Goal: Task Accomplishment & Management: Manage account settings

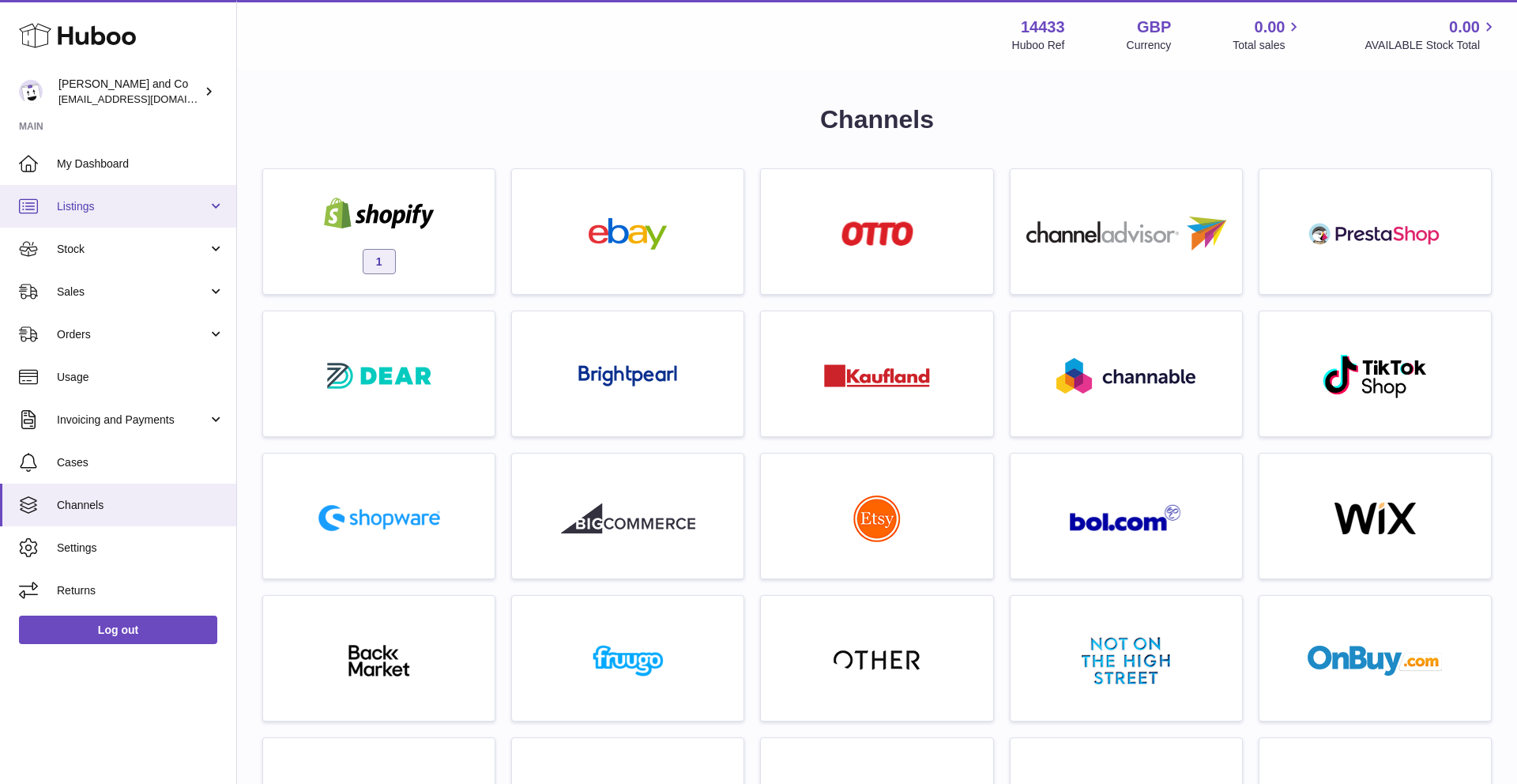
click at [105, 209] on span "Listings" at bounding box center [132, 206] width 151 height 15
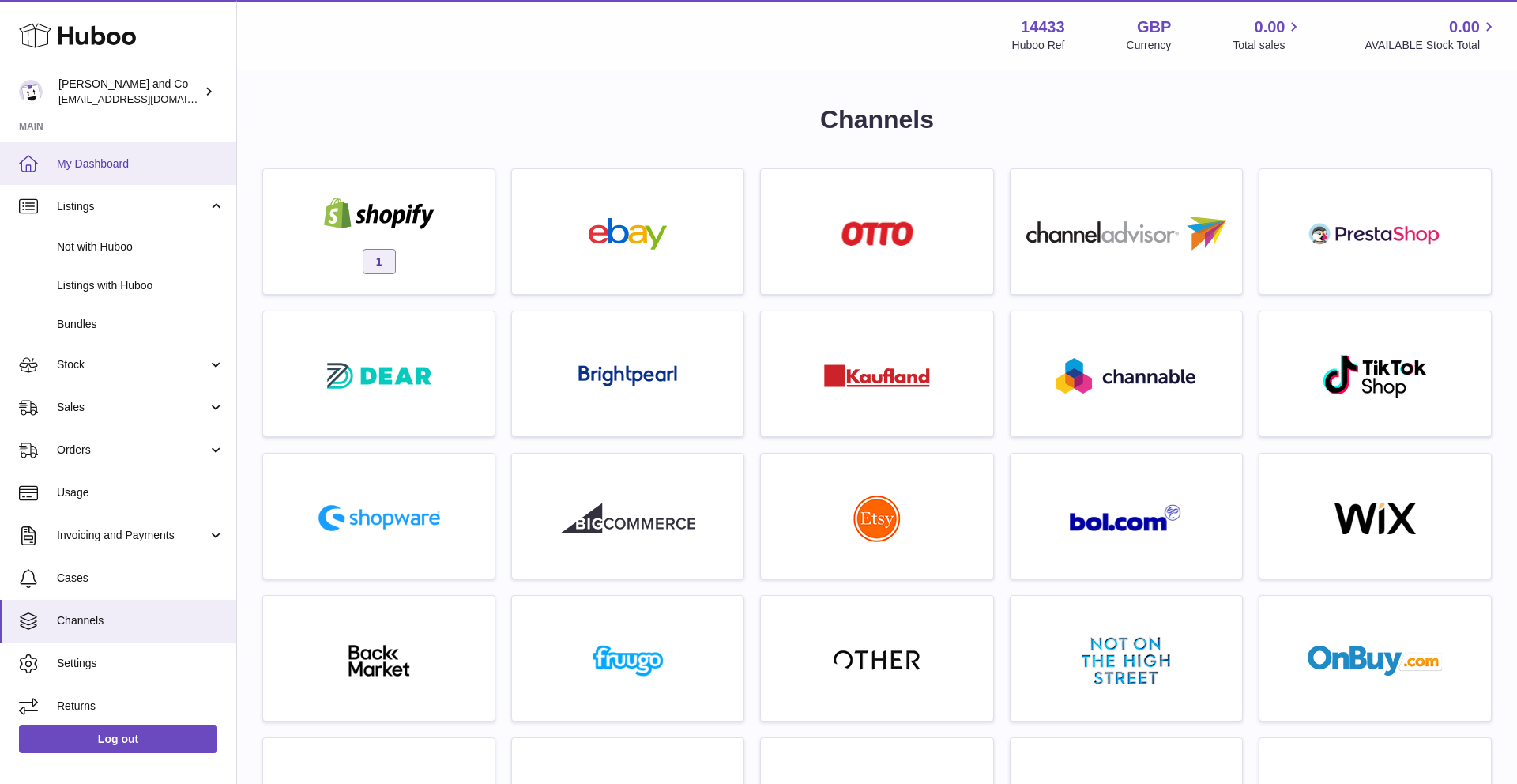
click at [96, 174] on link "My Dashboard" at bounding box center [118, 163] width 236 height 42
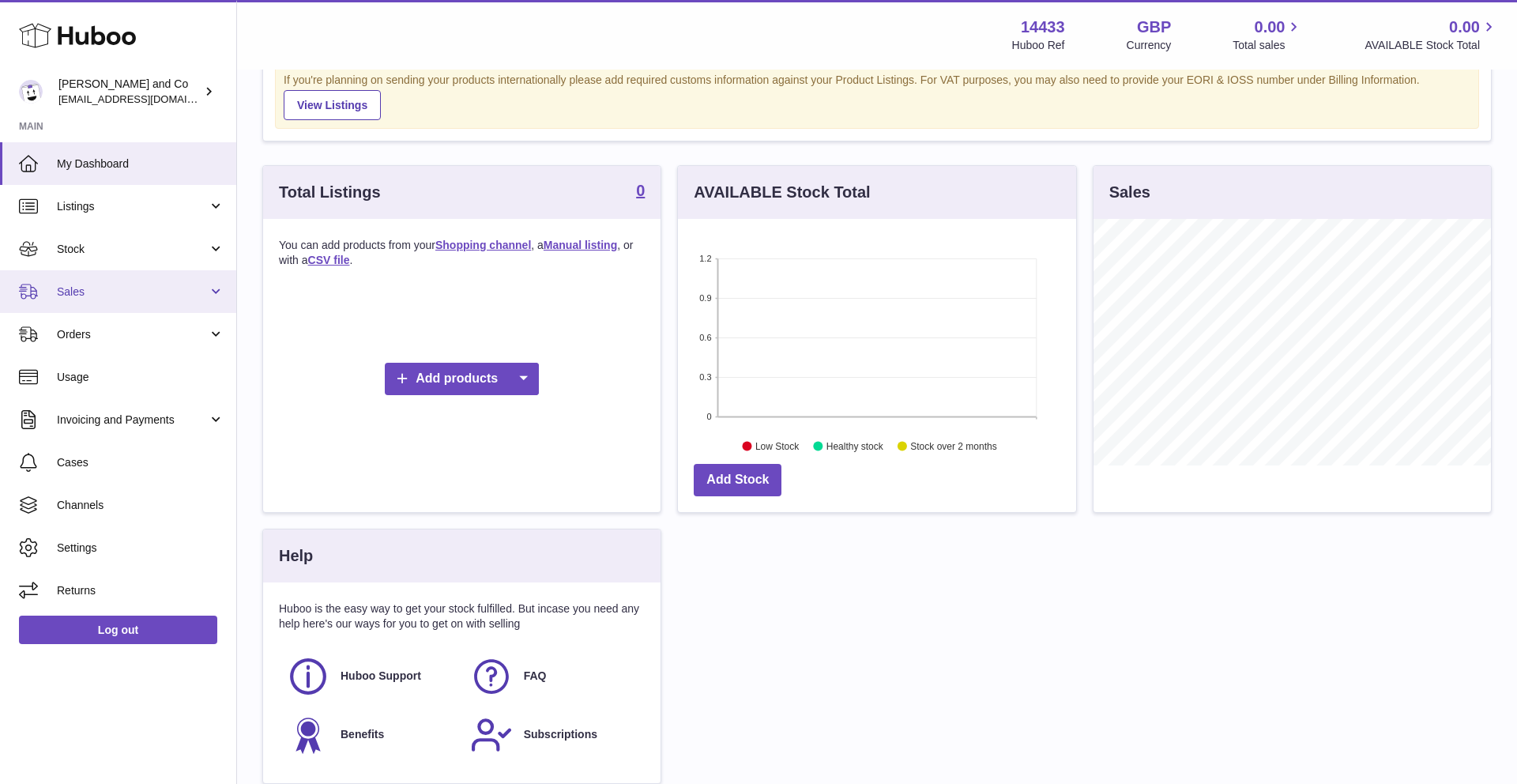
scroll to position [208, 0]
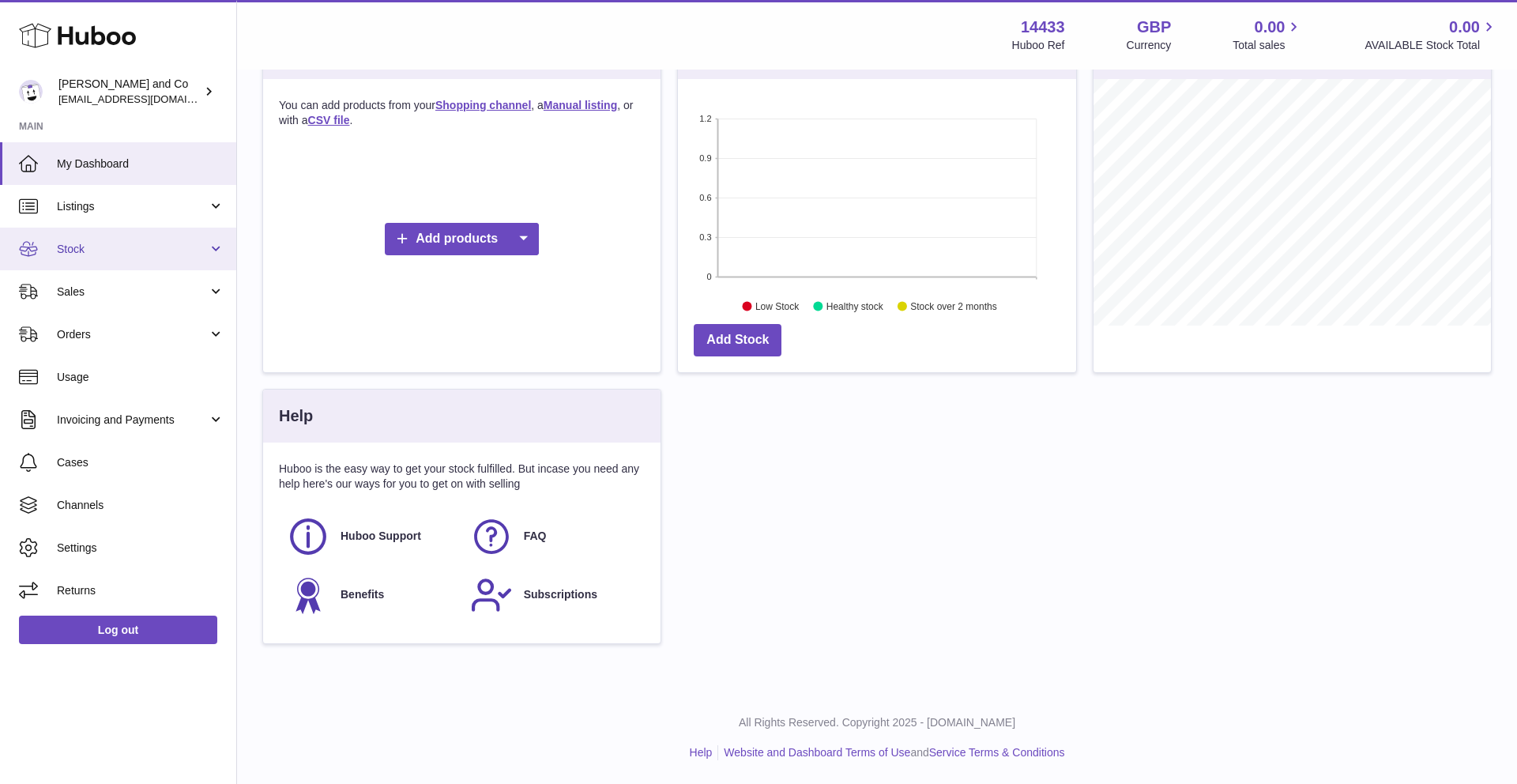
click at [131, 256] on link "Stock" at bounding box center [118, 248] width 236 height 42
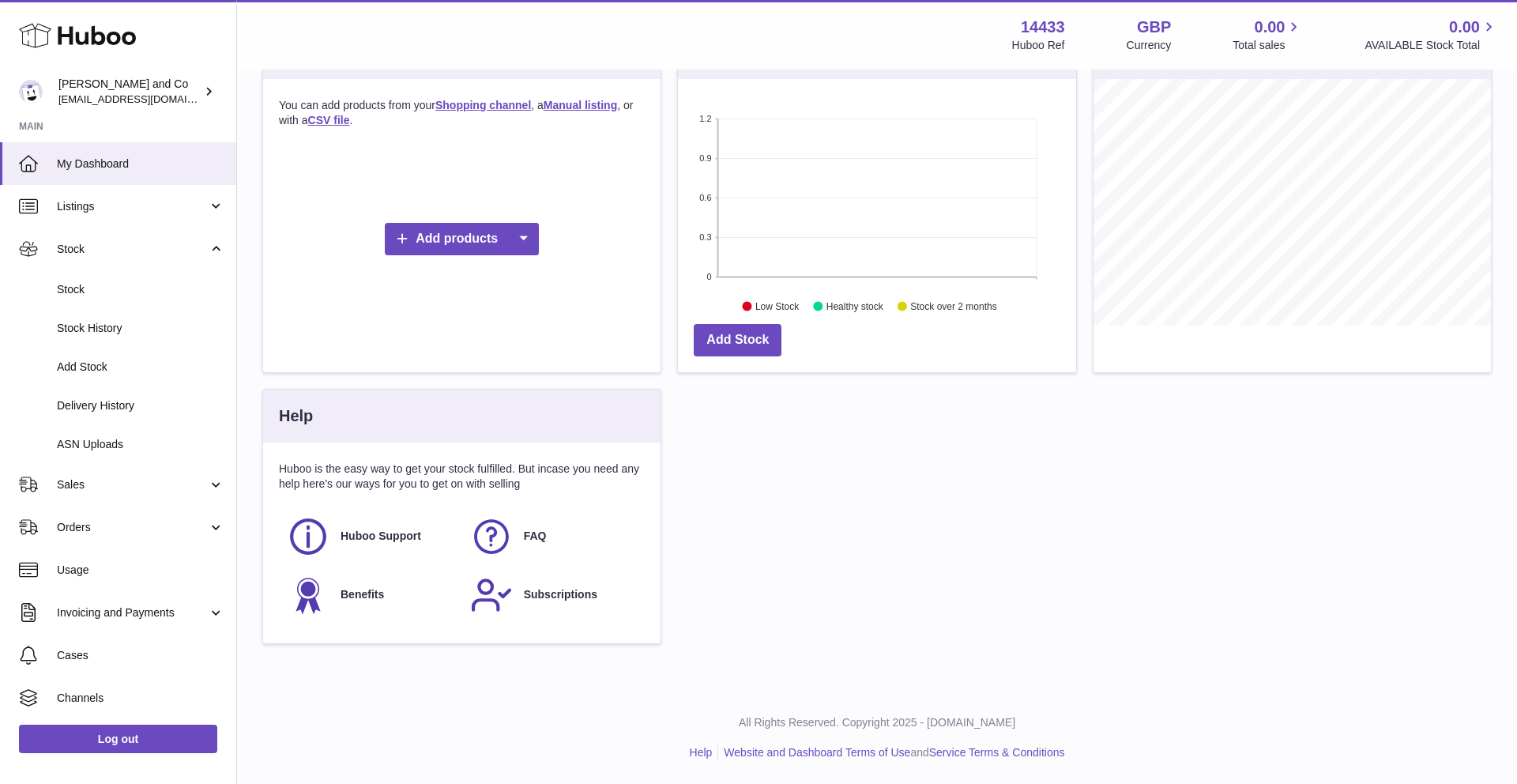
scroll to position [0, 0]
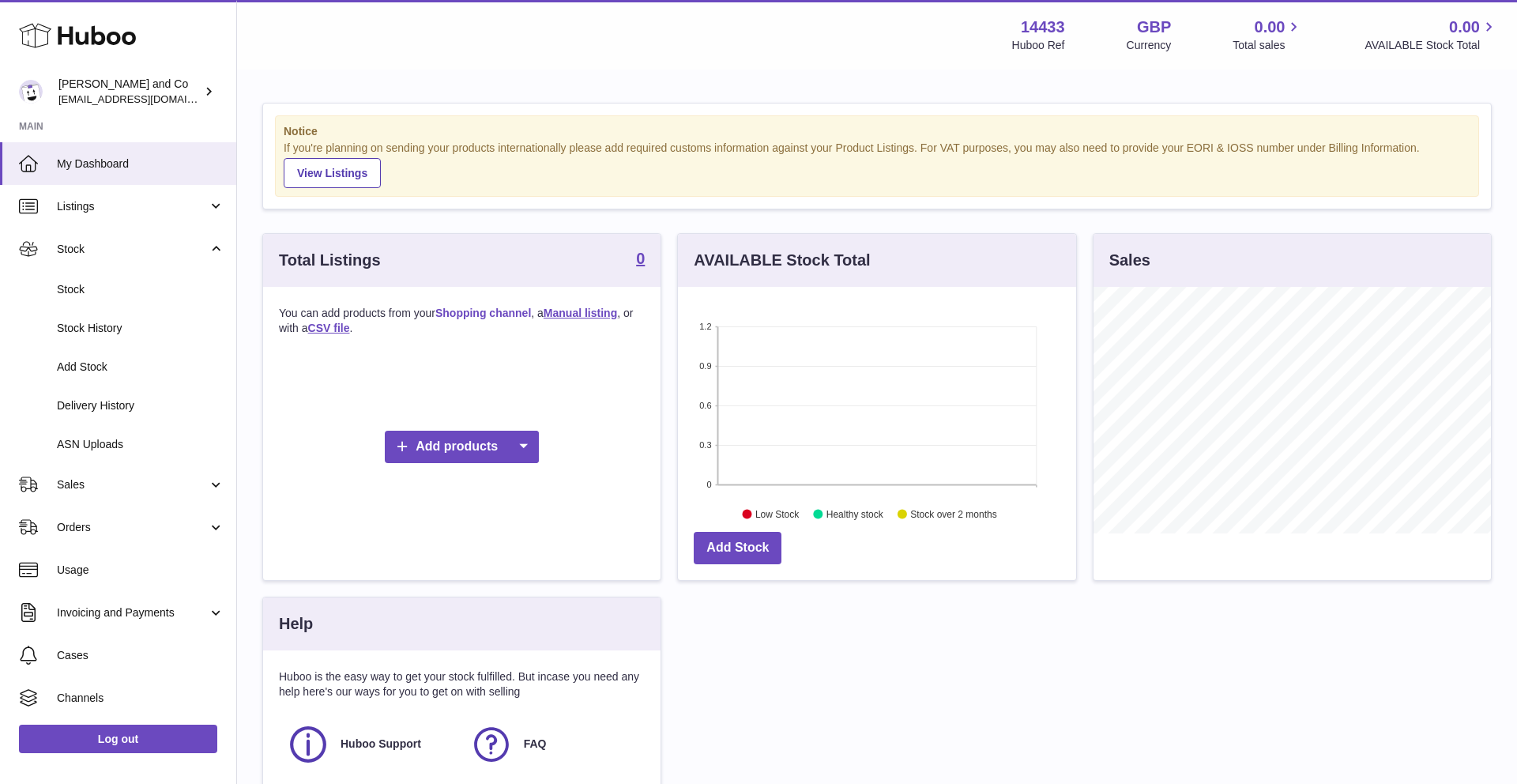
click at [479, 315] on link "Shopping channel" at bounding box center [483, 312] width 96 height 13
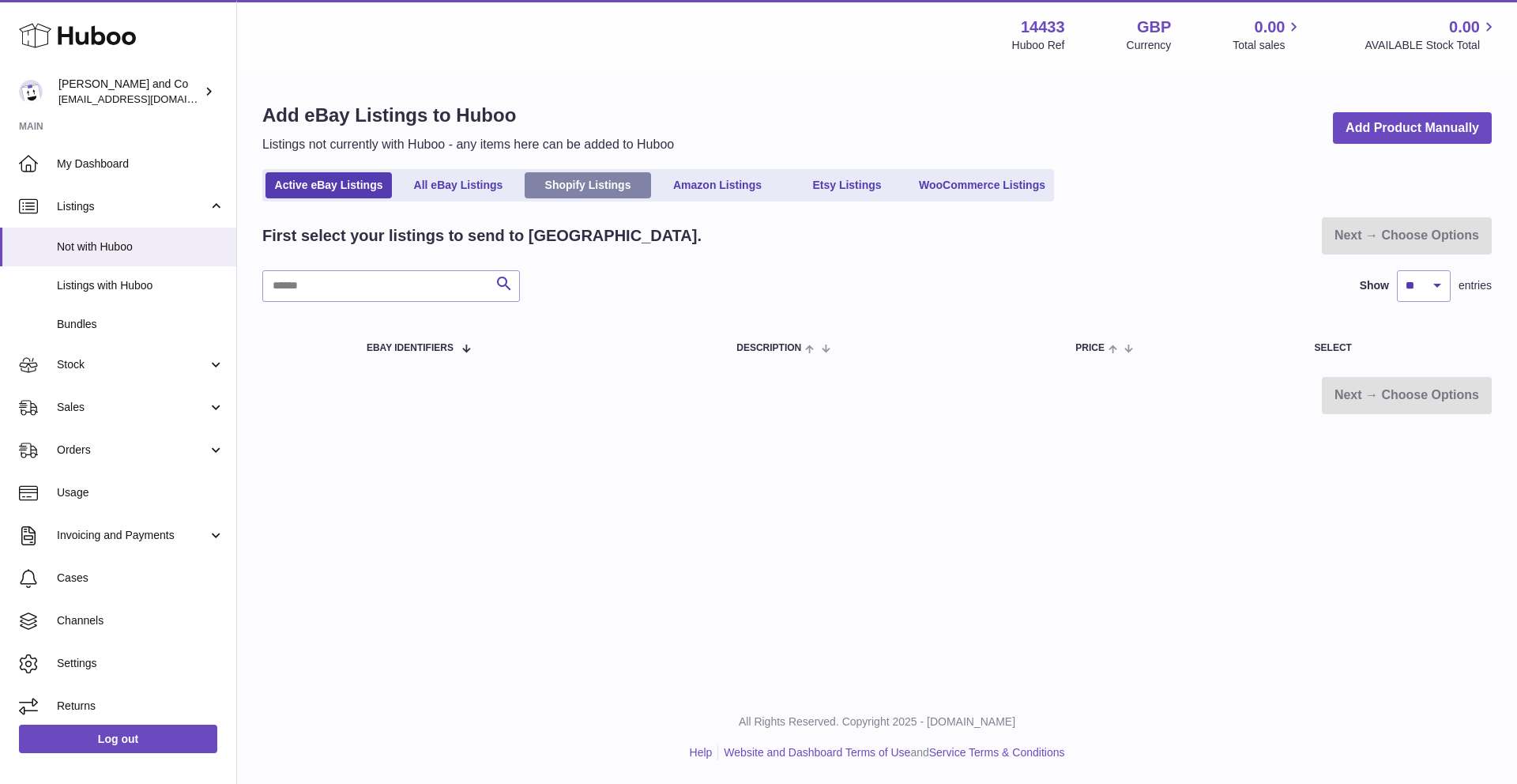
click at [582, 189] on link "Shopify Listings" at bounding box center [588, 185] width 126 height 26
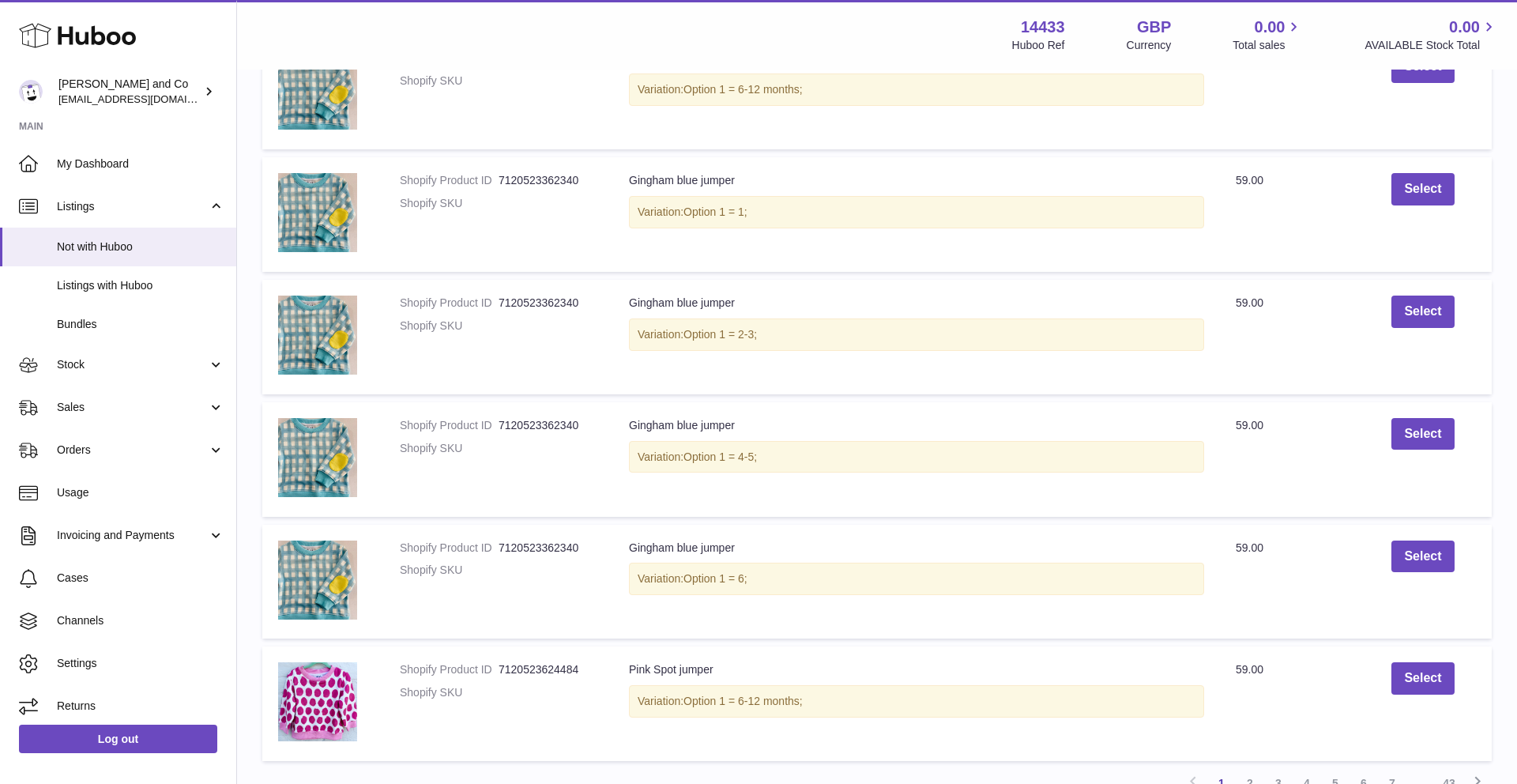
scroll to position [969, 0]
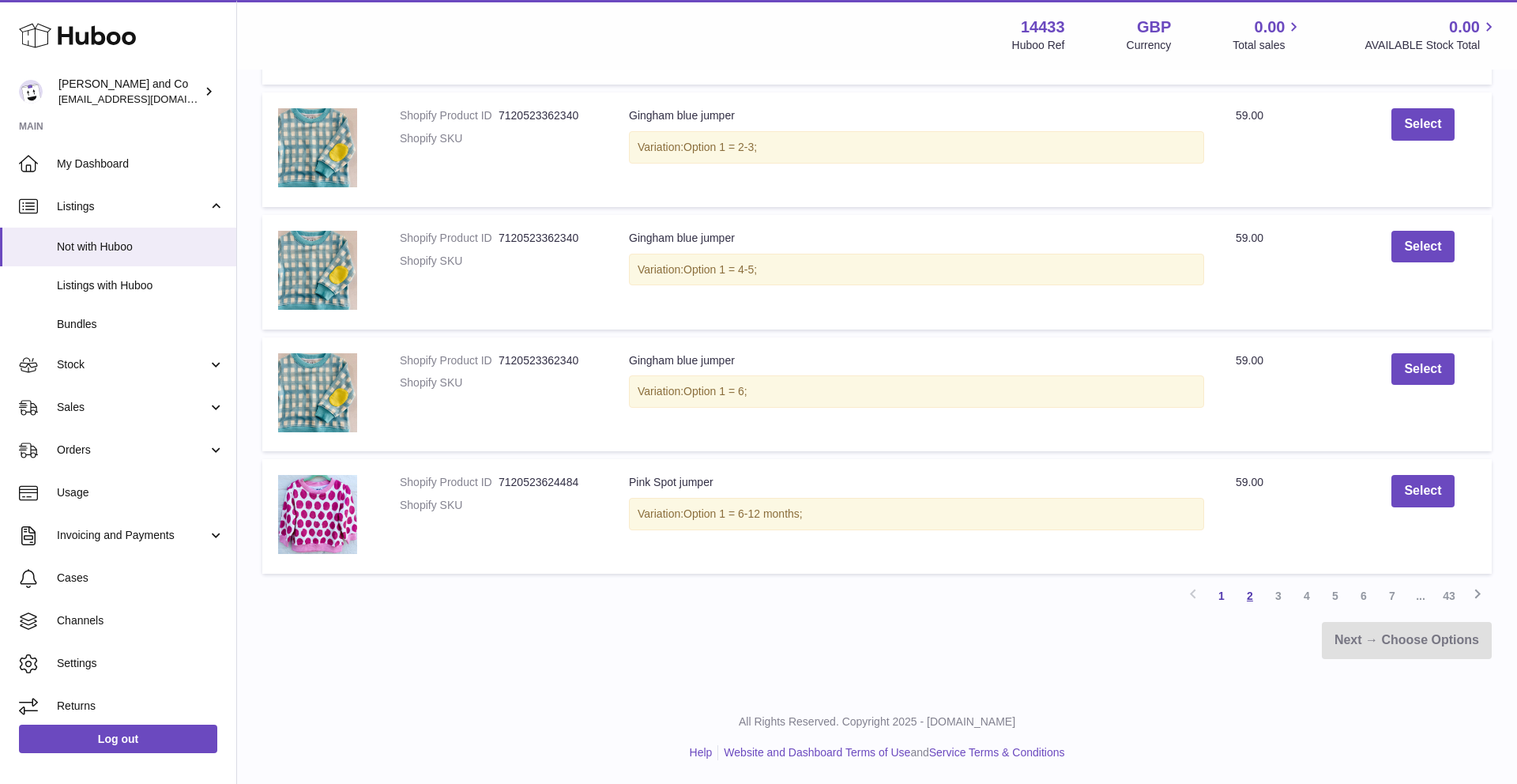
click at [1250, 596] on link "2" at bounding box center [1250, 595] width 29 height 29
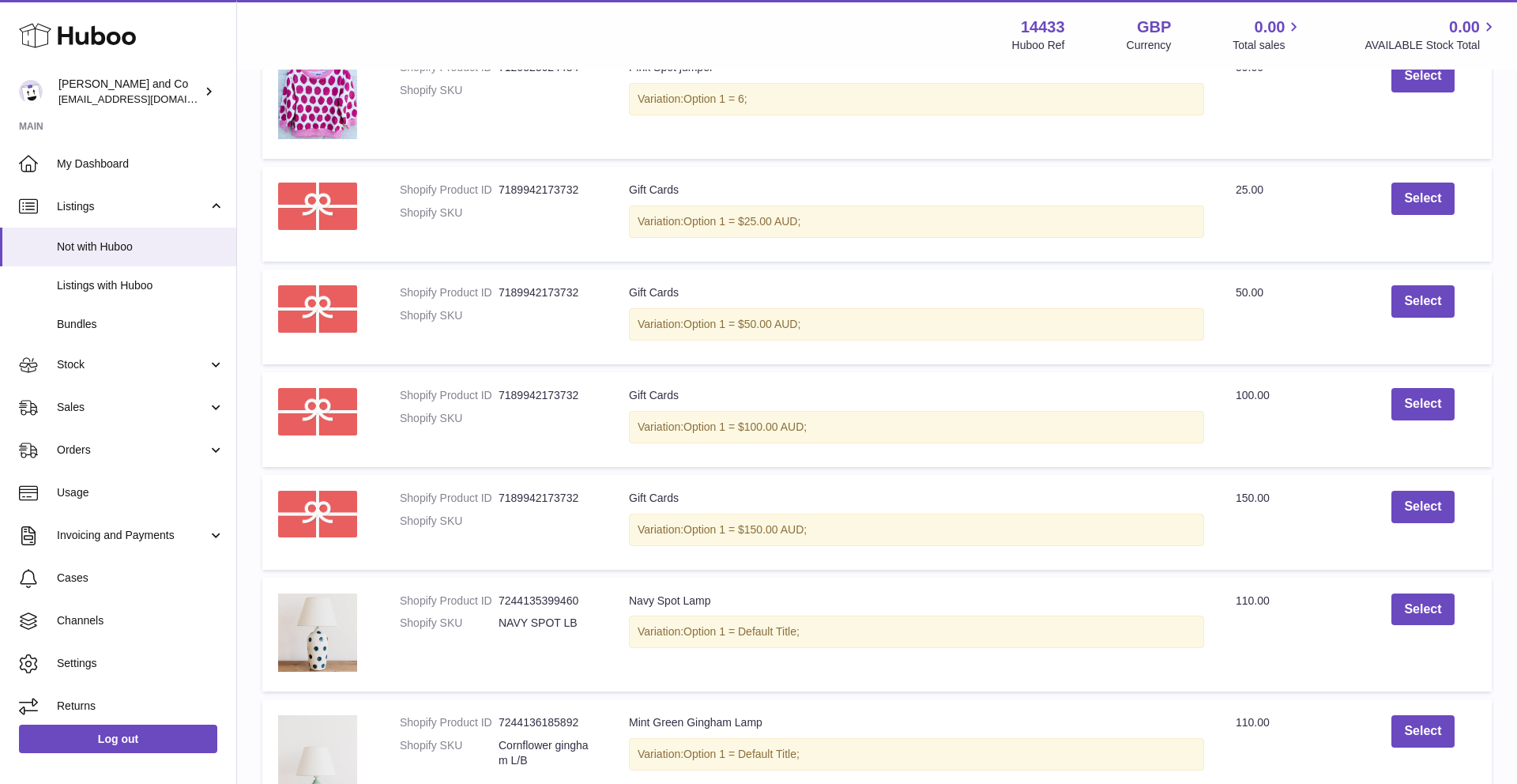
scroll to position [1008, 0]
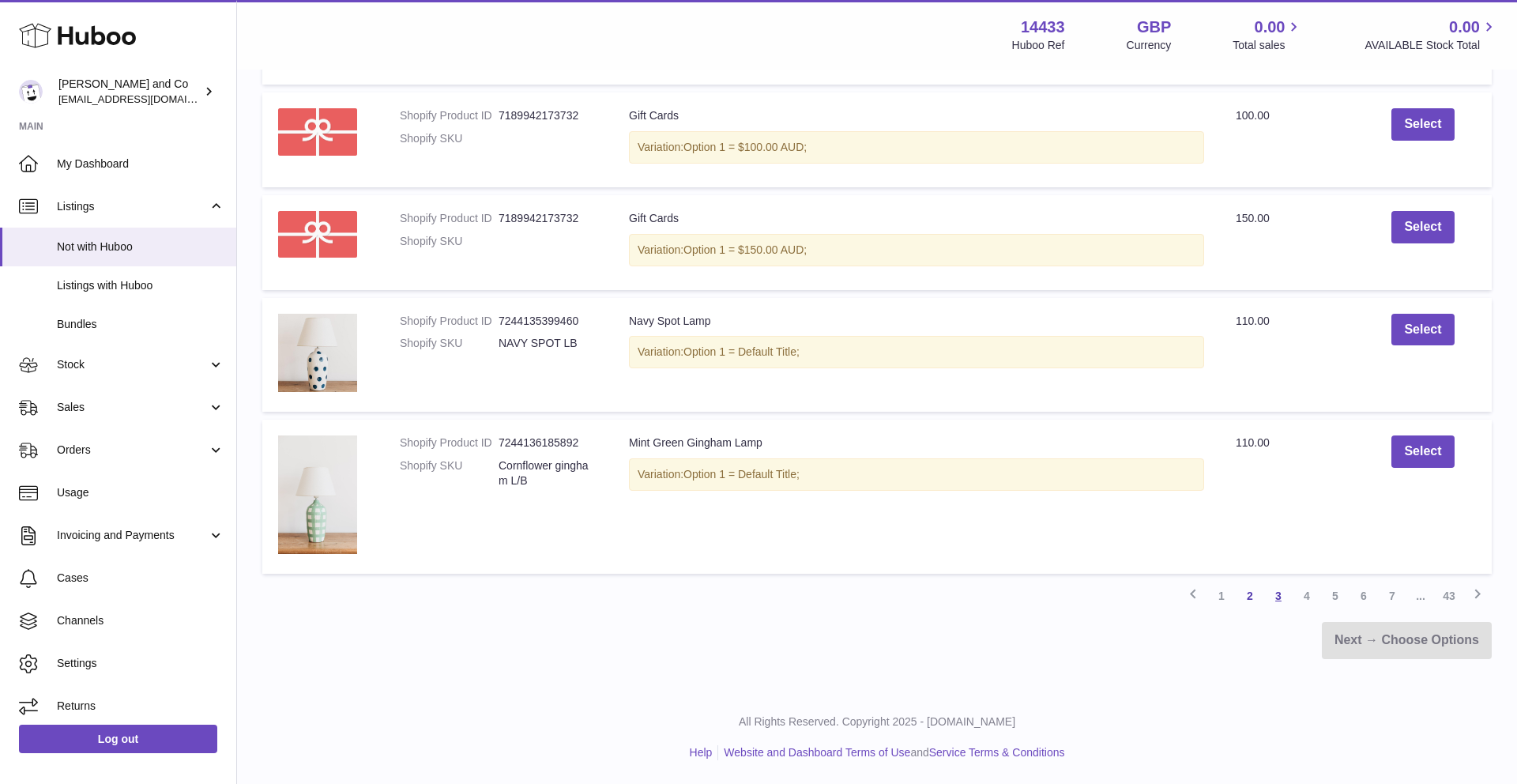
click at [1271, 598] on link "3" at bounding box center [1278, 595] width 29 height 29
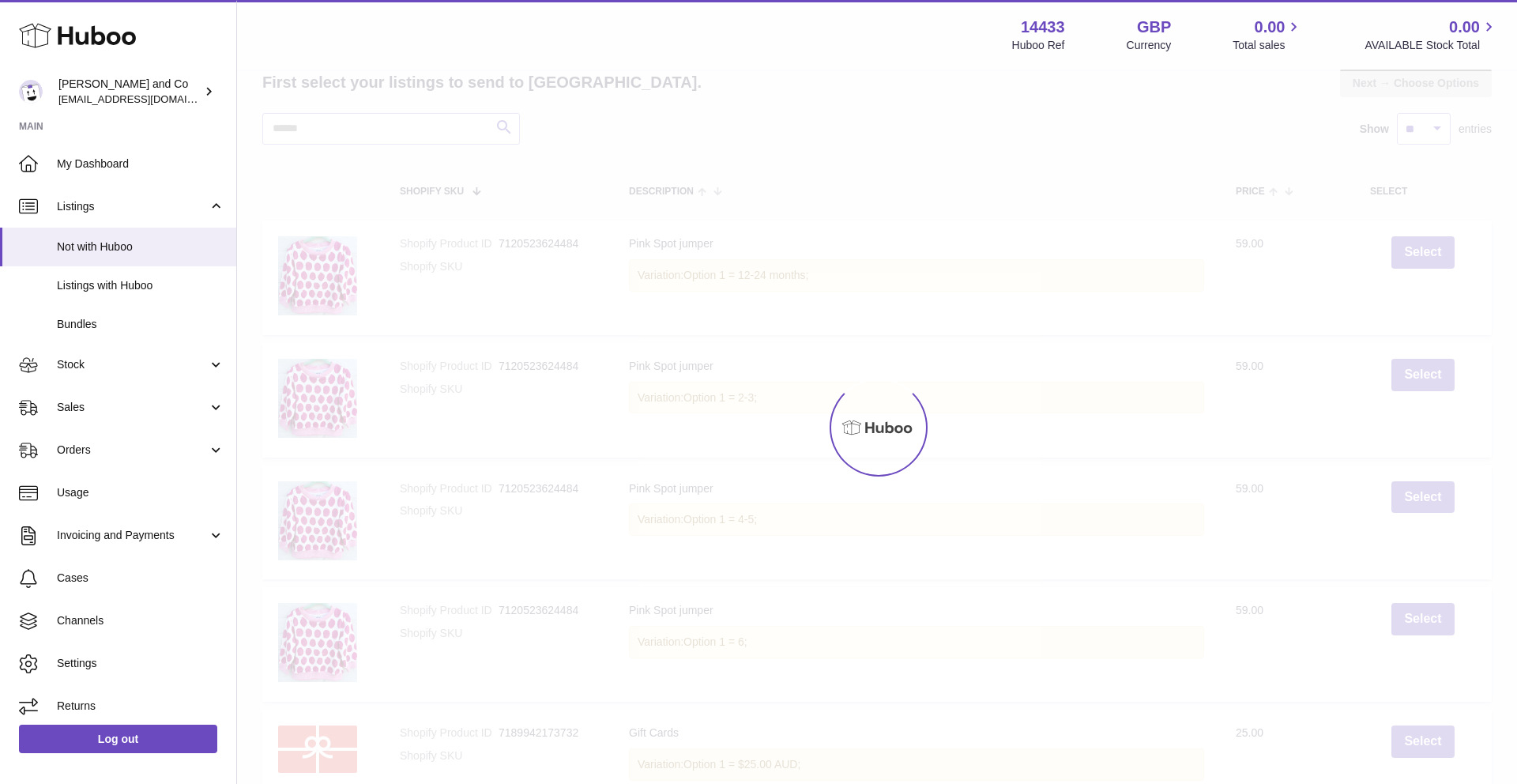
scroll to position [71, 0]
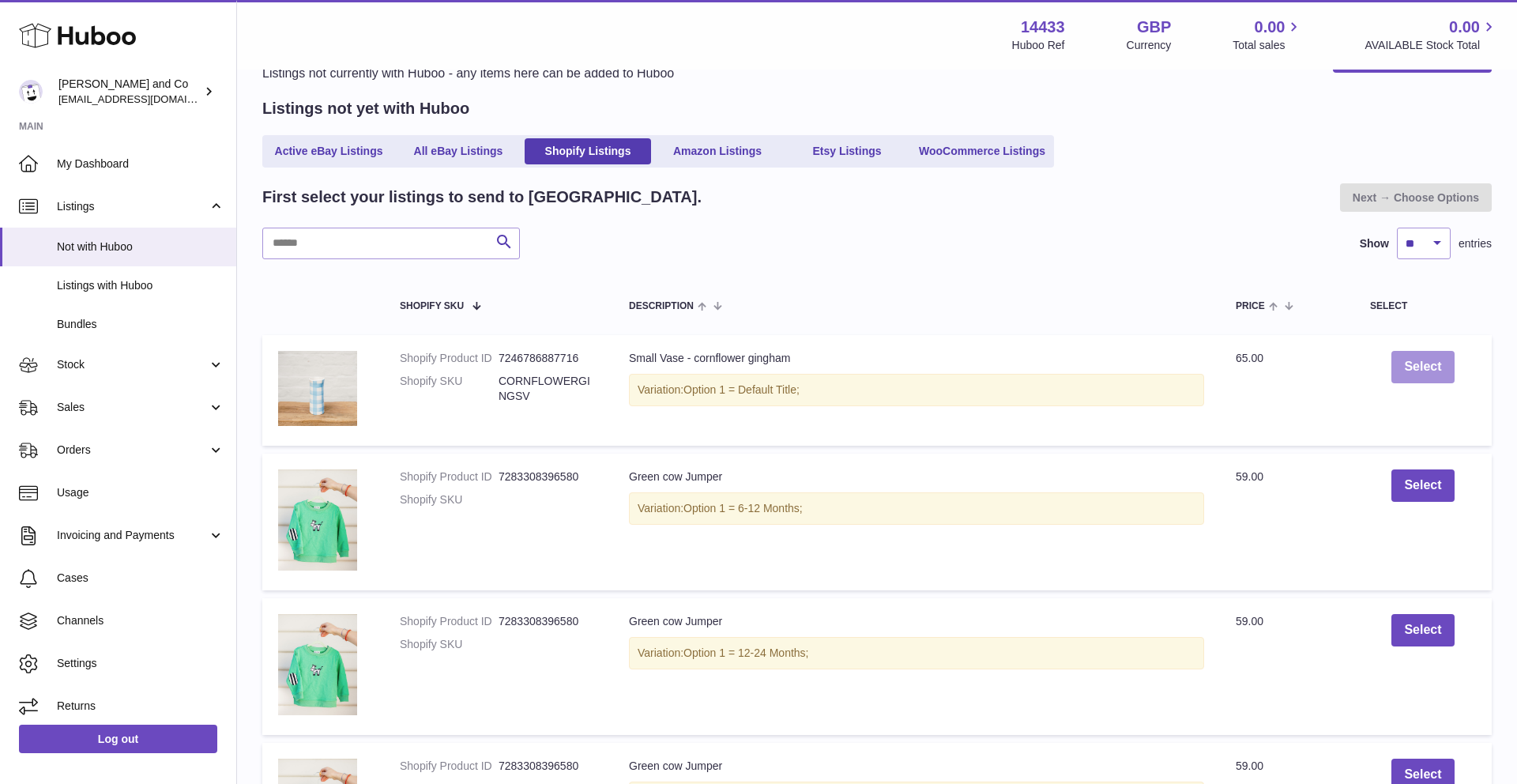
click at [1419, 378] on button "Select" at bounding box center [1423, 366] width 62 height 32
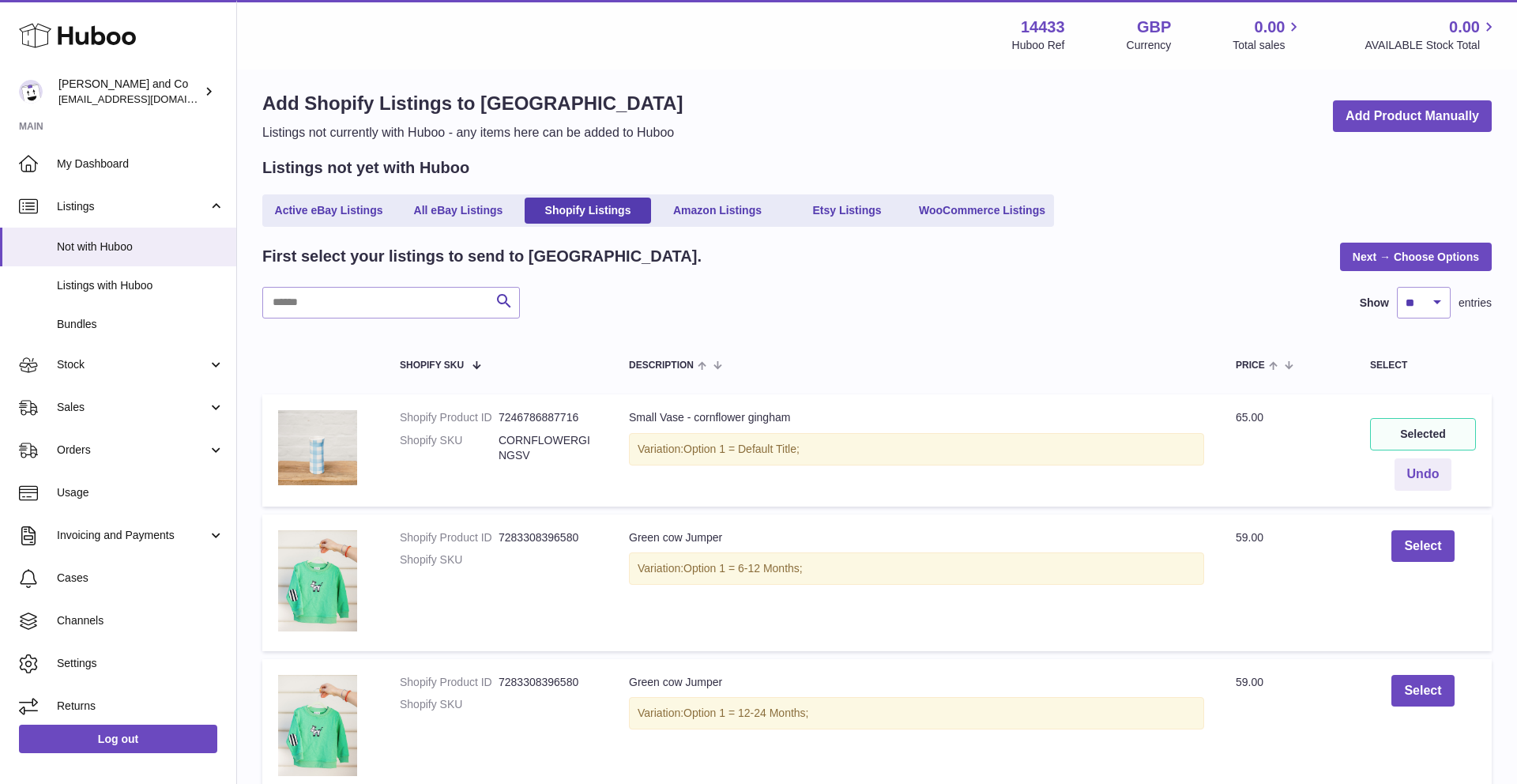
scroll to position [0, 0]
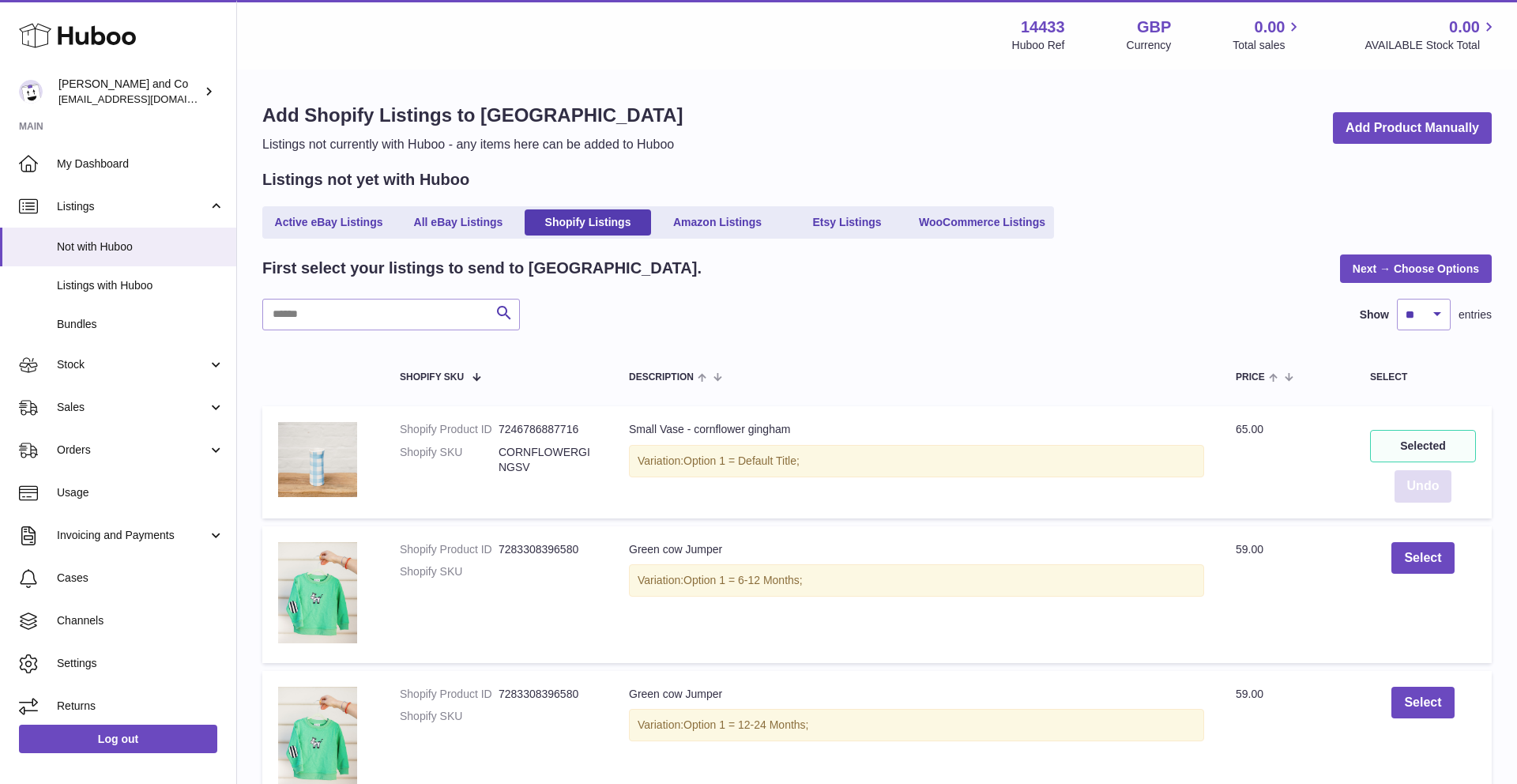
click at [1425, 487] on button "Undo" at bounding box center [1424, 485] width 58 height 32
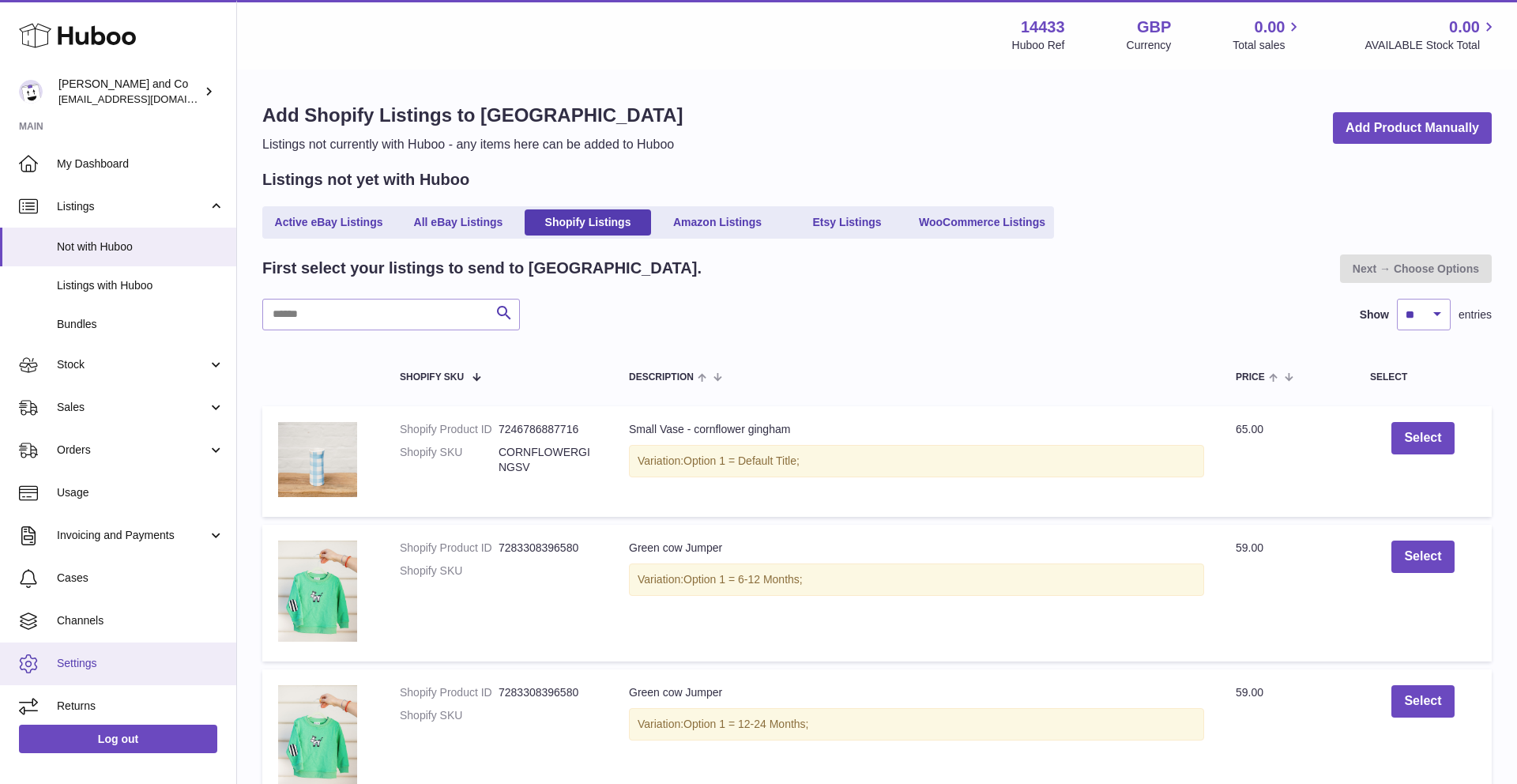
scroll to position [7, 0]
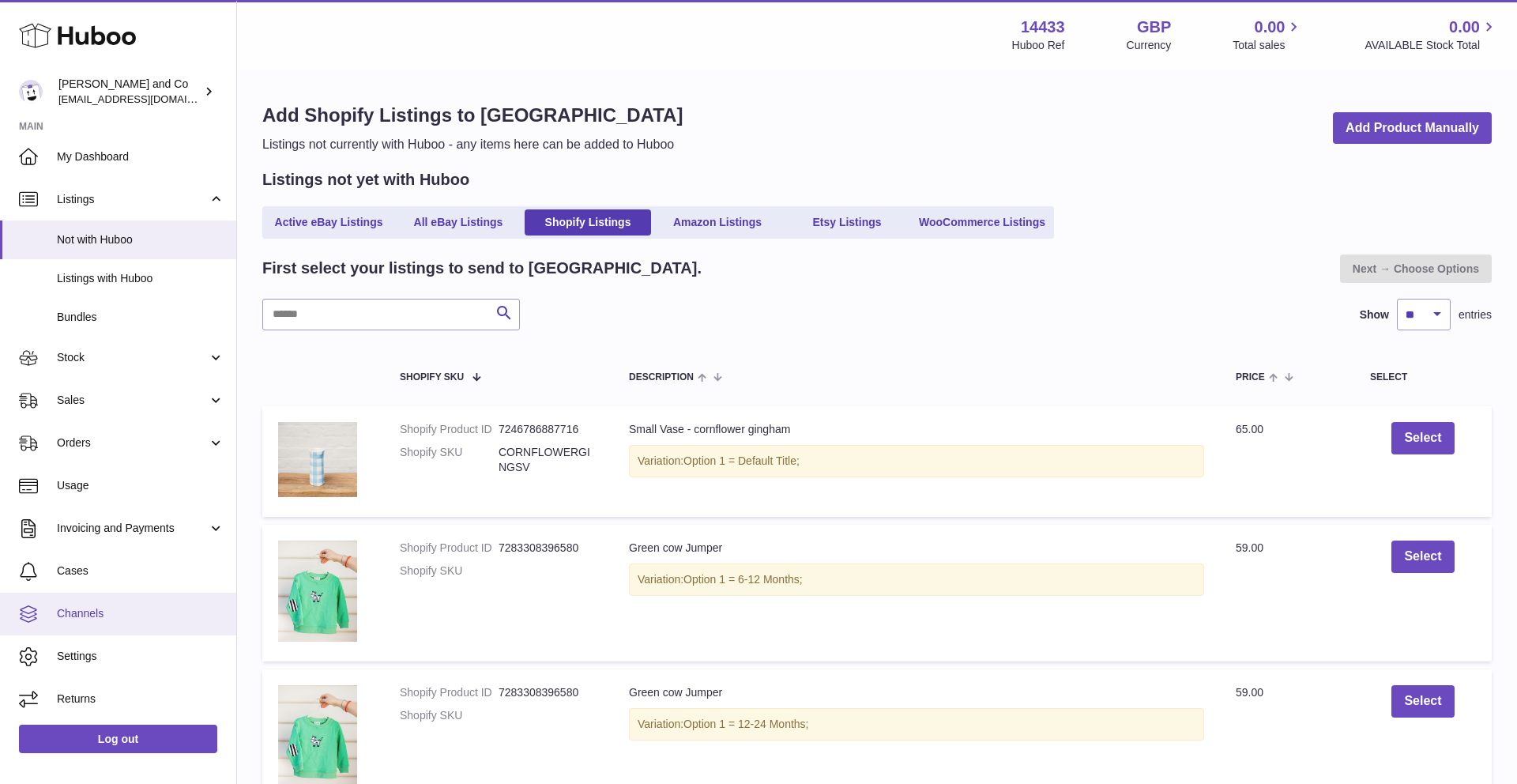
click at [113, 614] on span "Channels" at bounding box center [141, 613] width 168 height 15
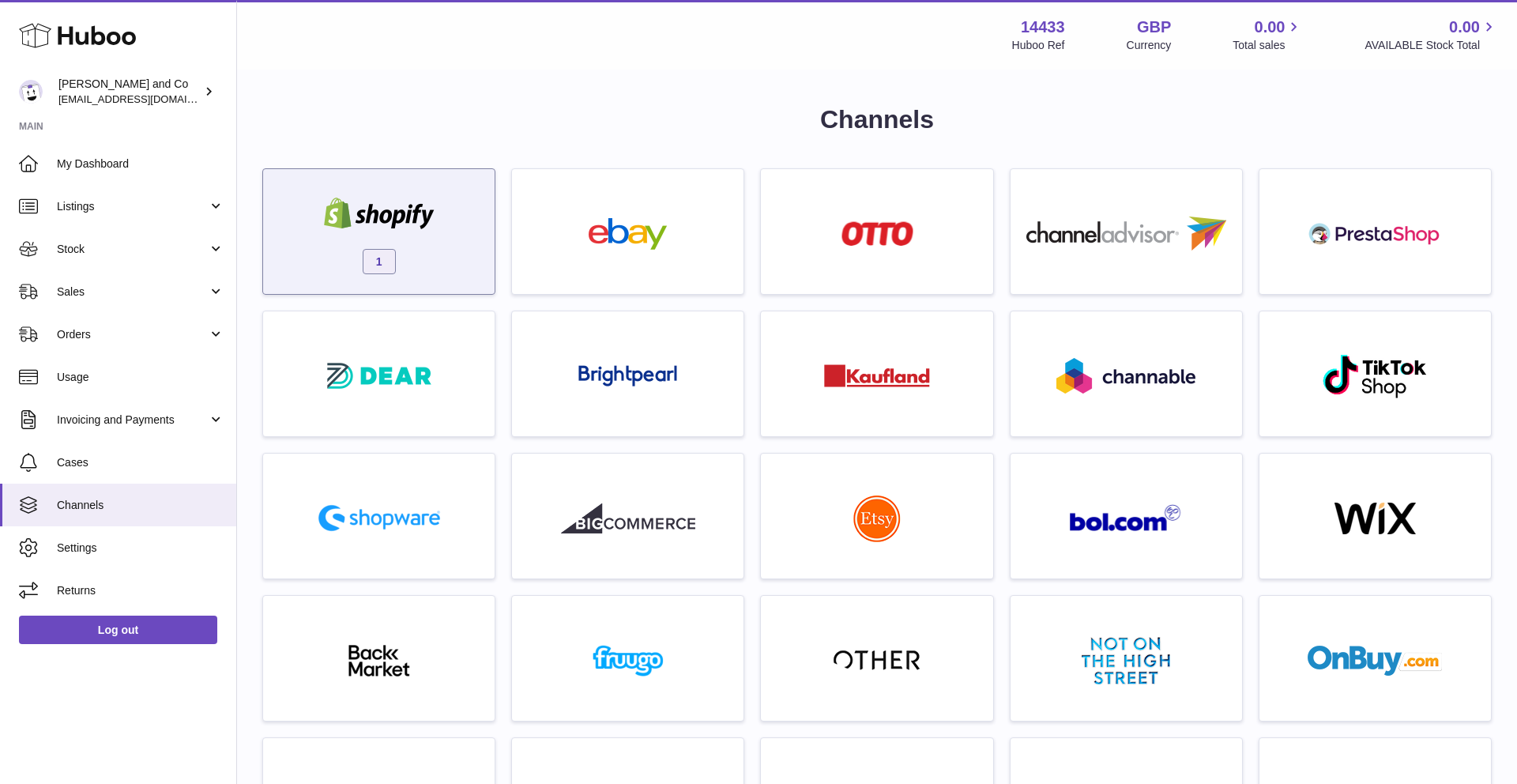
click at [372, 266] on span "1" at bounding box center [379, 261] width 33 height 25
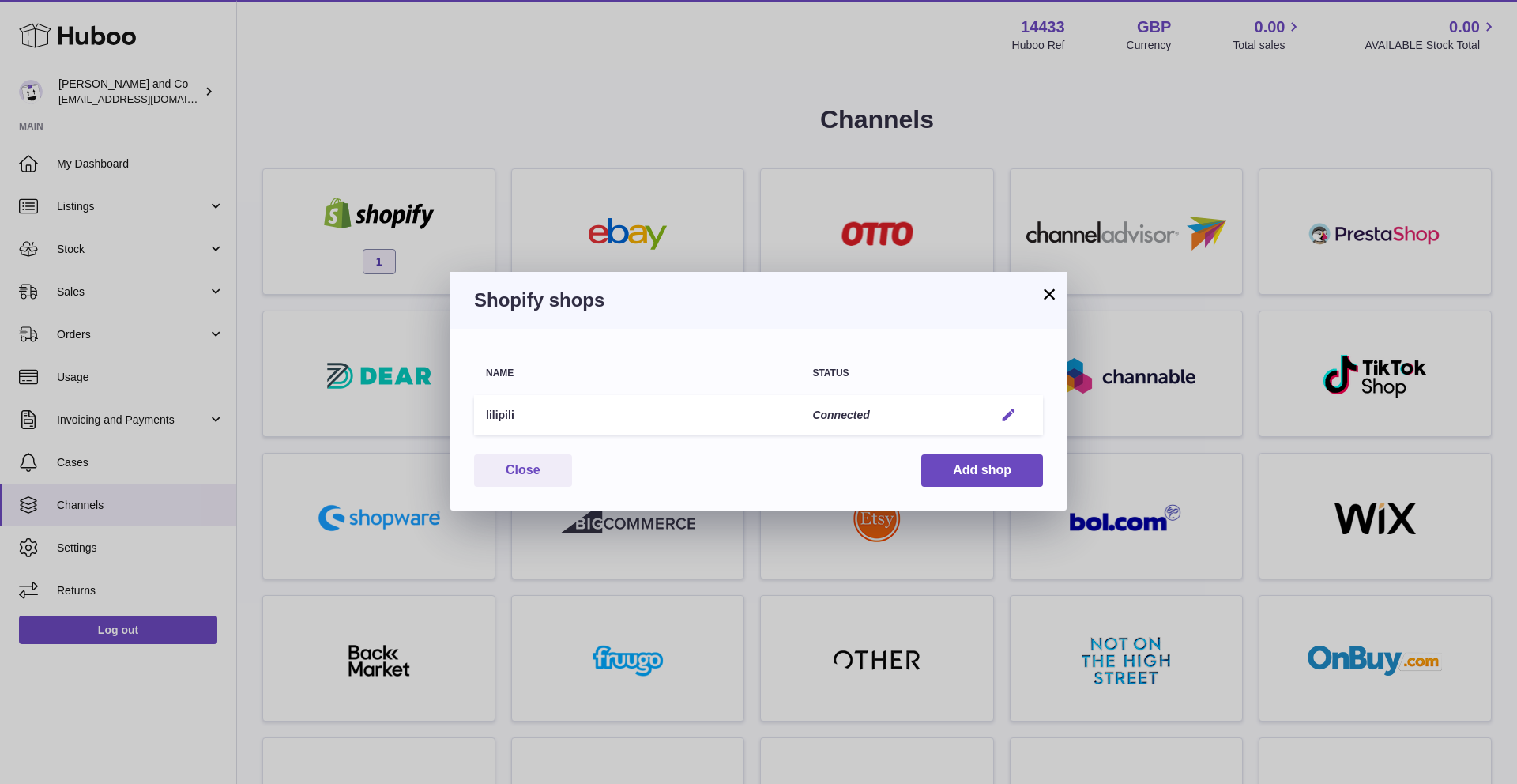
click at [1007, 414] on em "button" at bounding box center [1008, 414] width 16 height 16
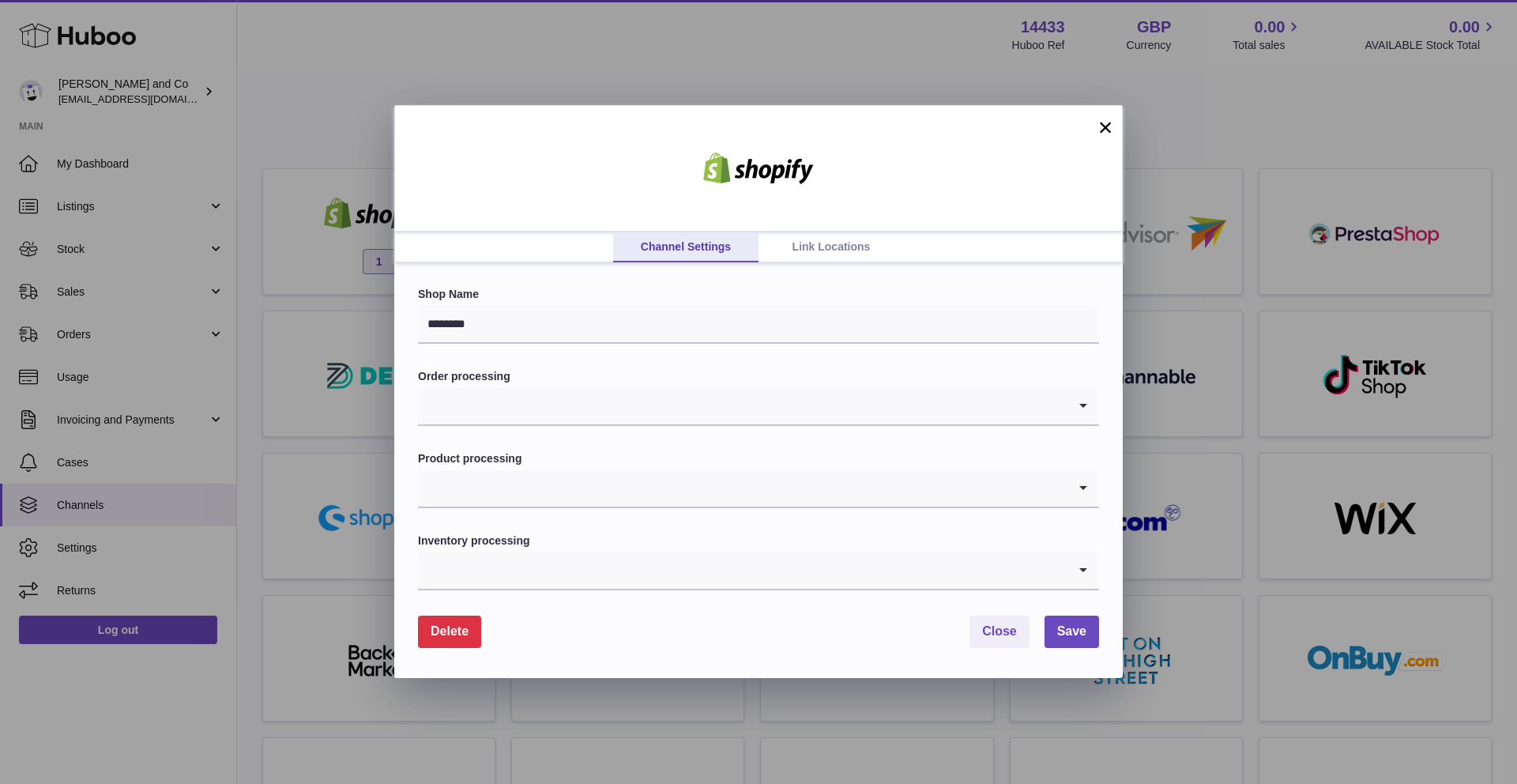
click at [1075, 493] on icon "Search for option" at bounding box center [1083, 488] width 32 height 36
click at [1032, 562] on input "Search for option" at bounding box center [742, 570] width 650 height 36
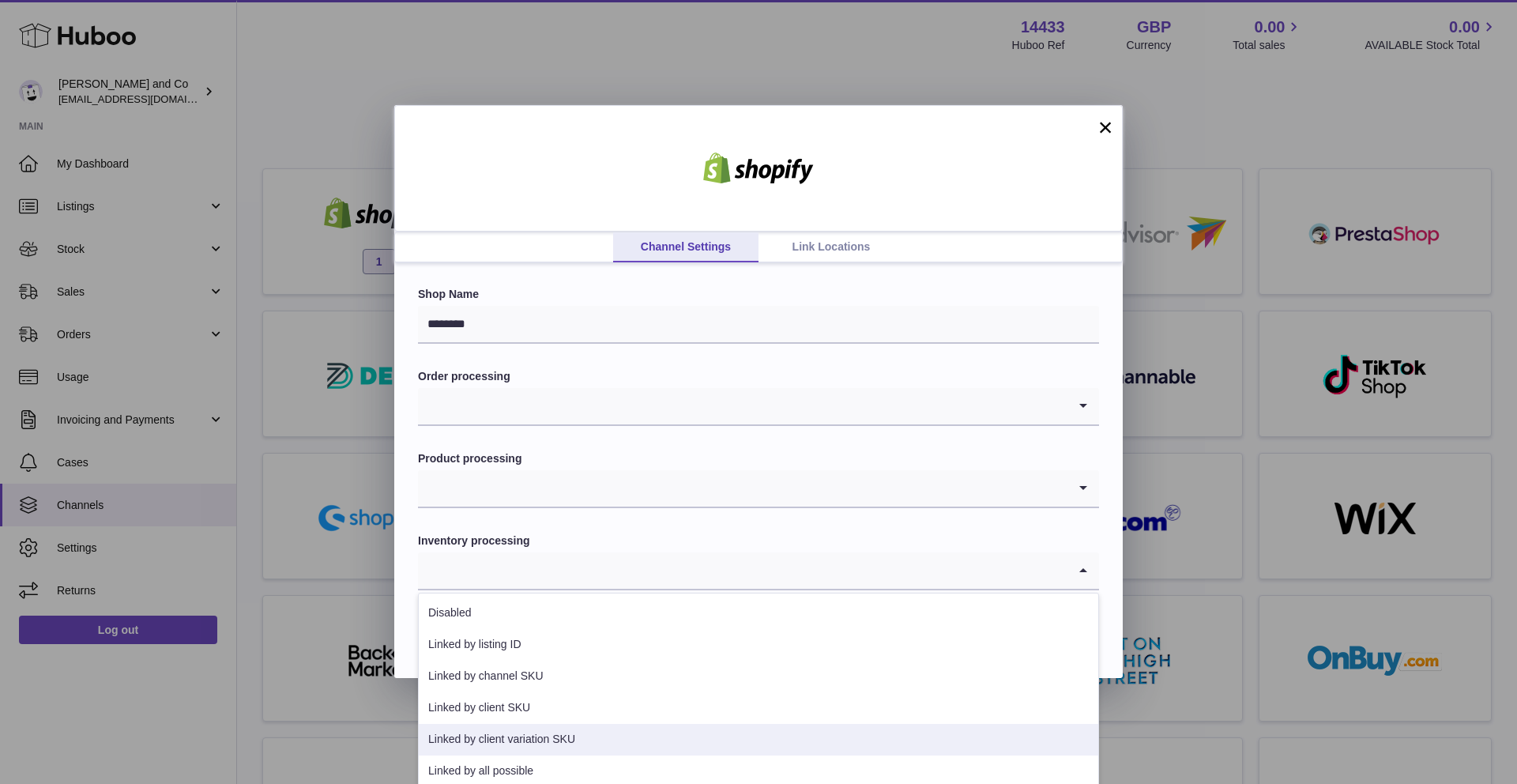
scroll to position [8, 0]
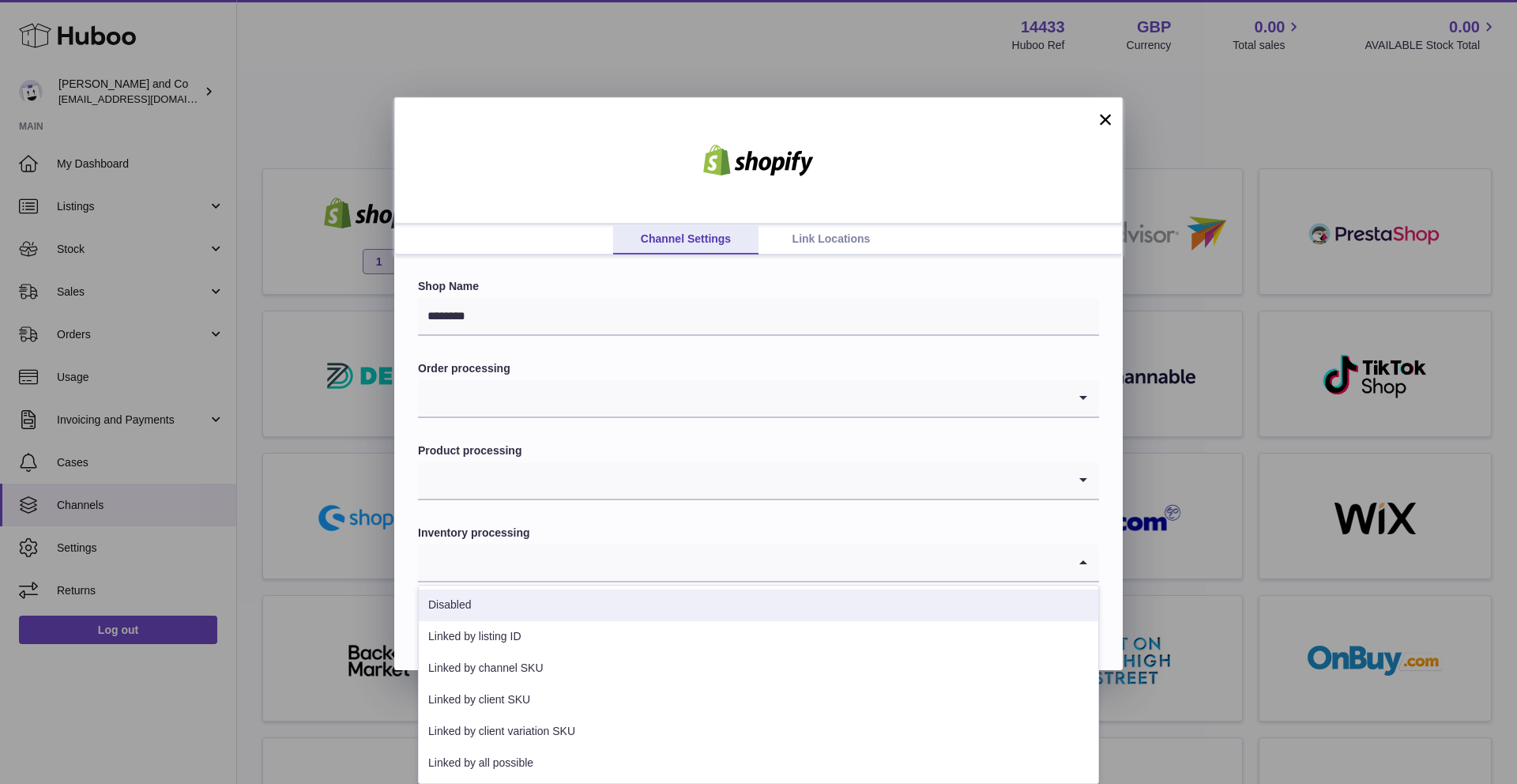
click at [841, 236] on link "Link Locations" at bounding box center [832, 239] width 145 height 30
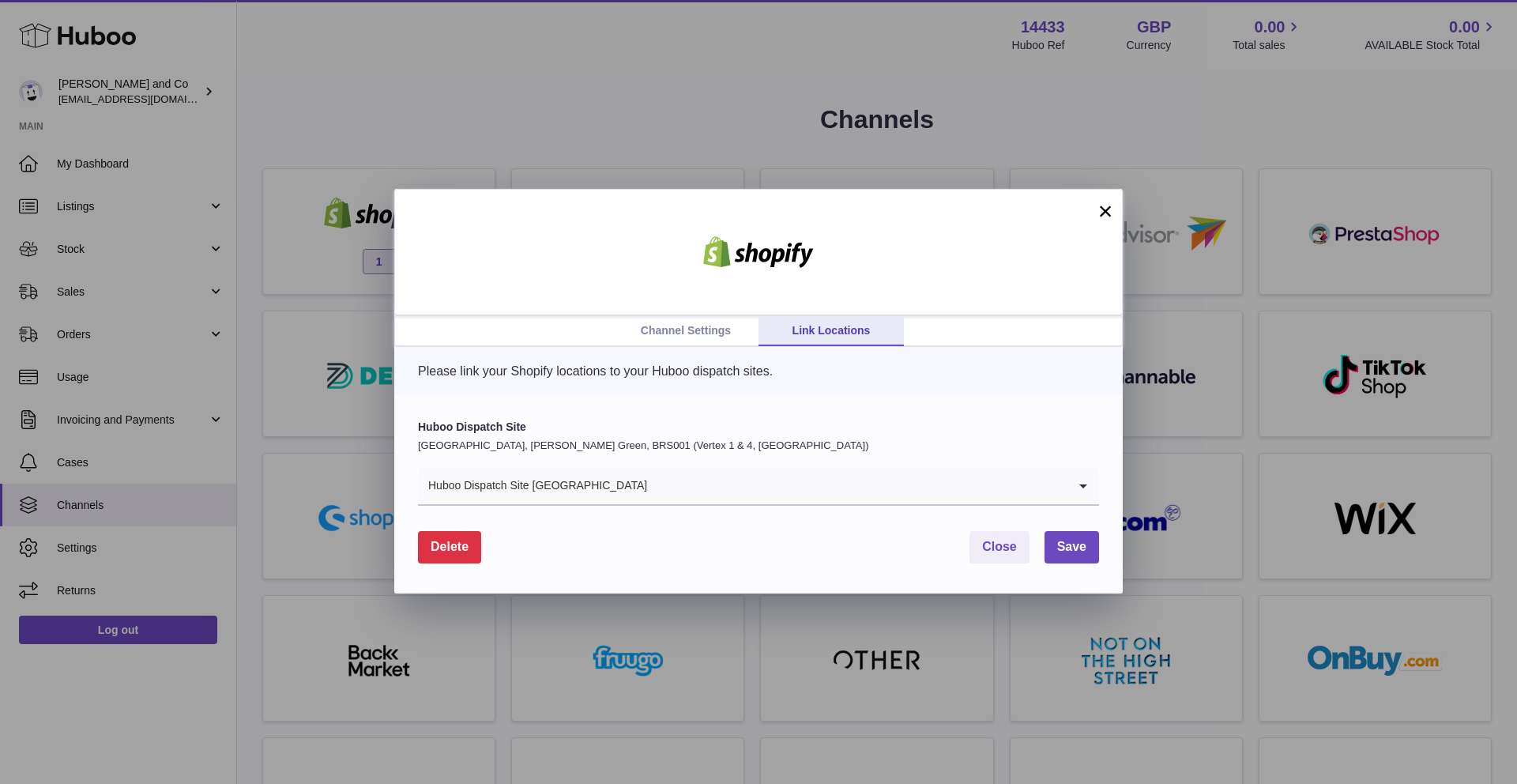
click at [778, 490] on input "Search for option" at bounding box center [858, 486] width 420 height 36
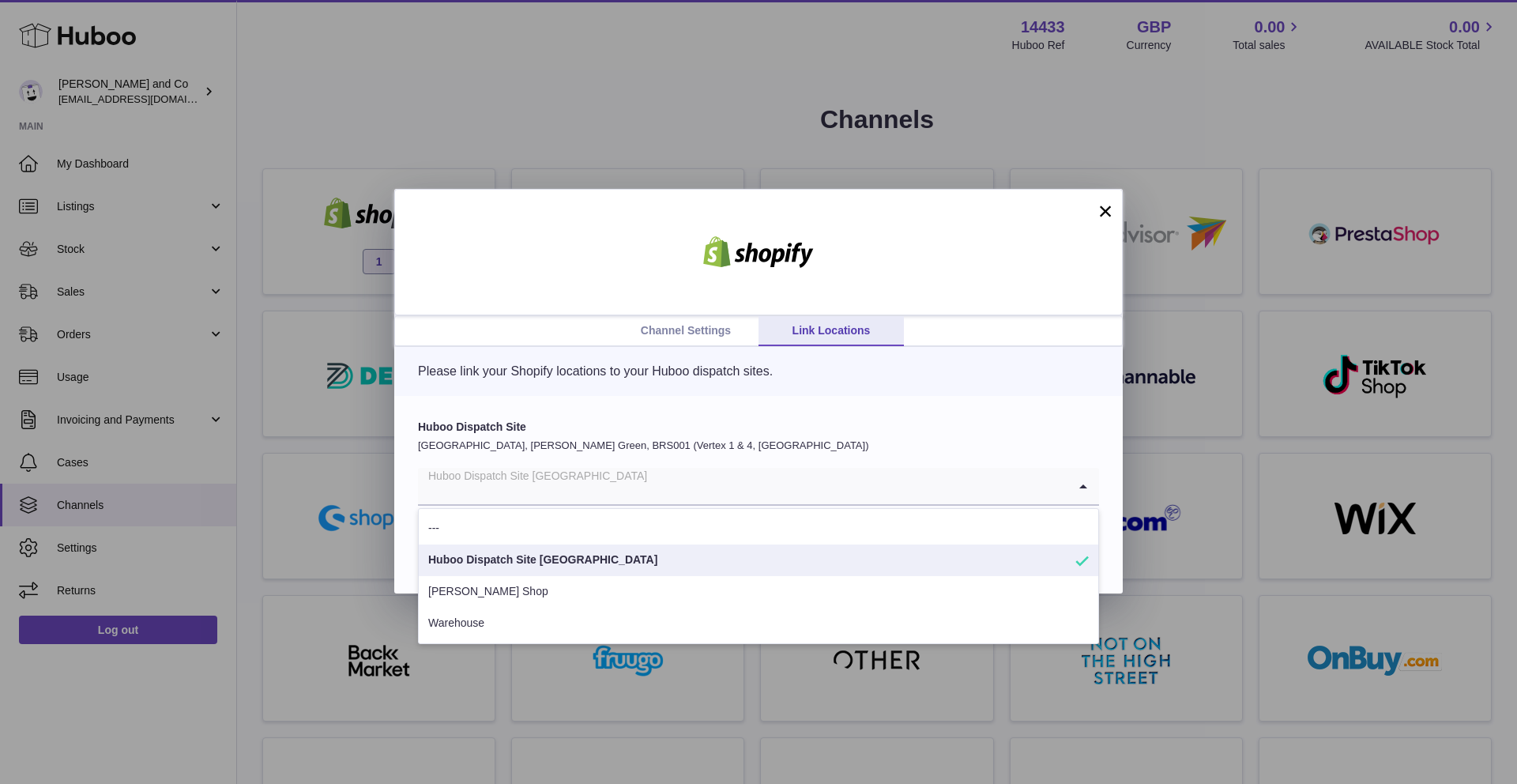
click at [694, 546] on li "Huboo Dispatch Site United Kingdom" at bounding box center [758, 560] width 679 height 32
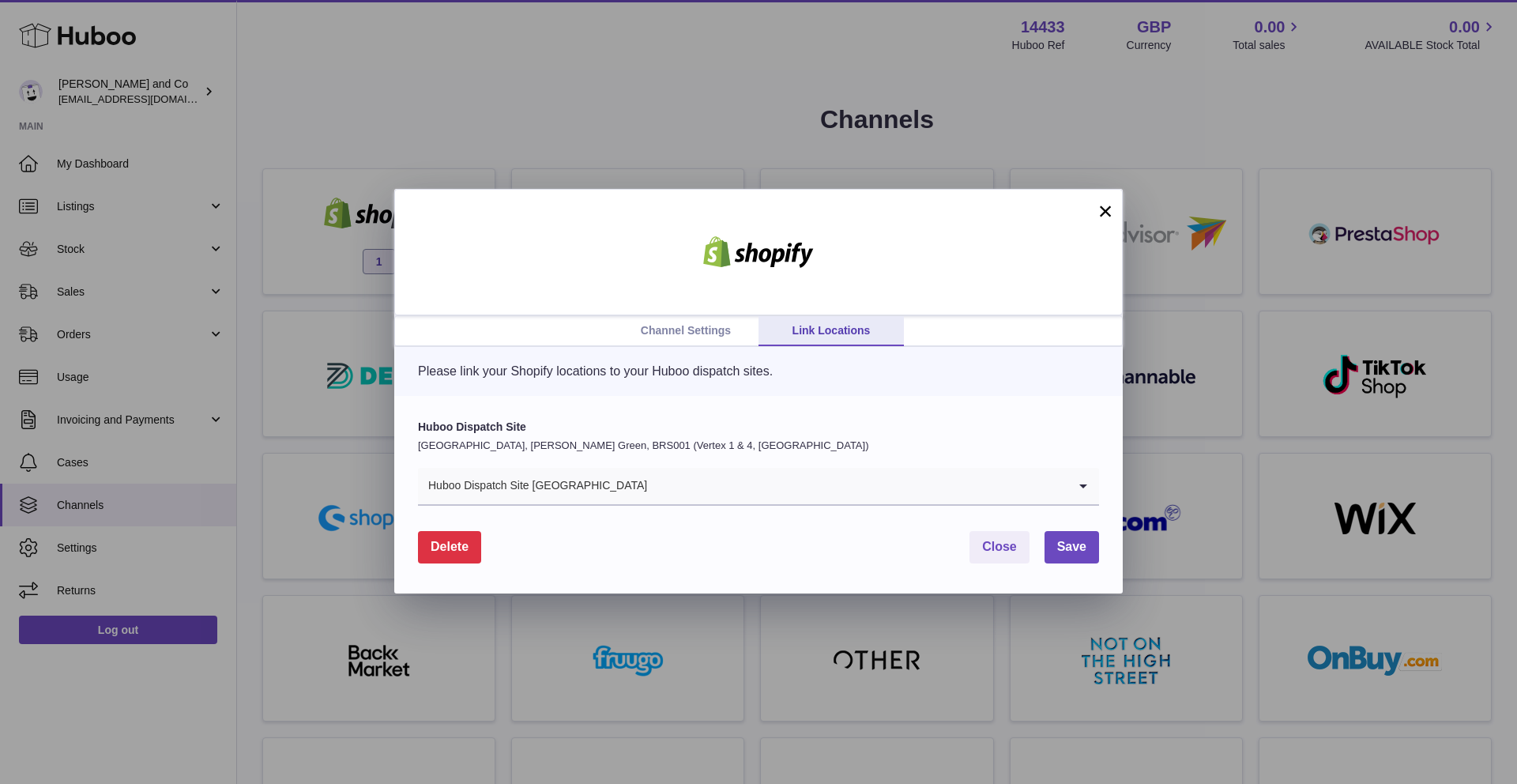
click at [704, 327] on link "Channel Settings" at bounding box center [686, 331] width 145 height 30
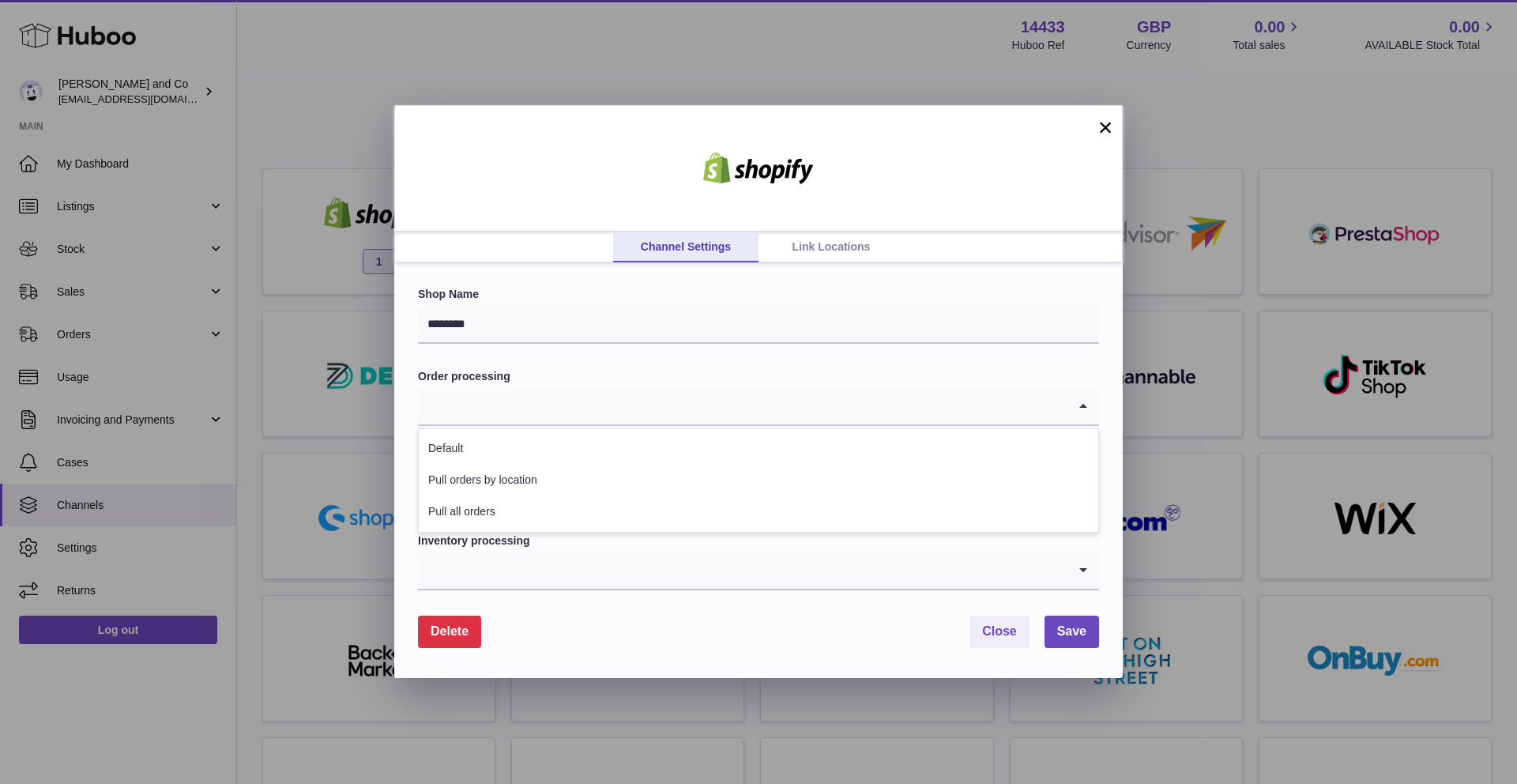
click at [667, 414] on input "Search for option" at bounding box center [742, 406] width 650 height 36
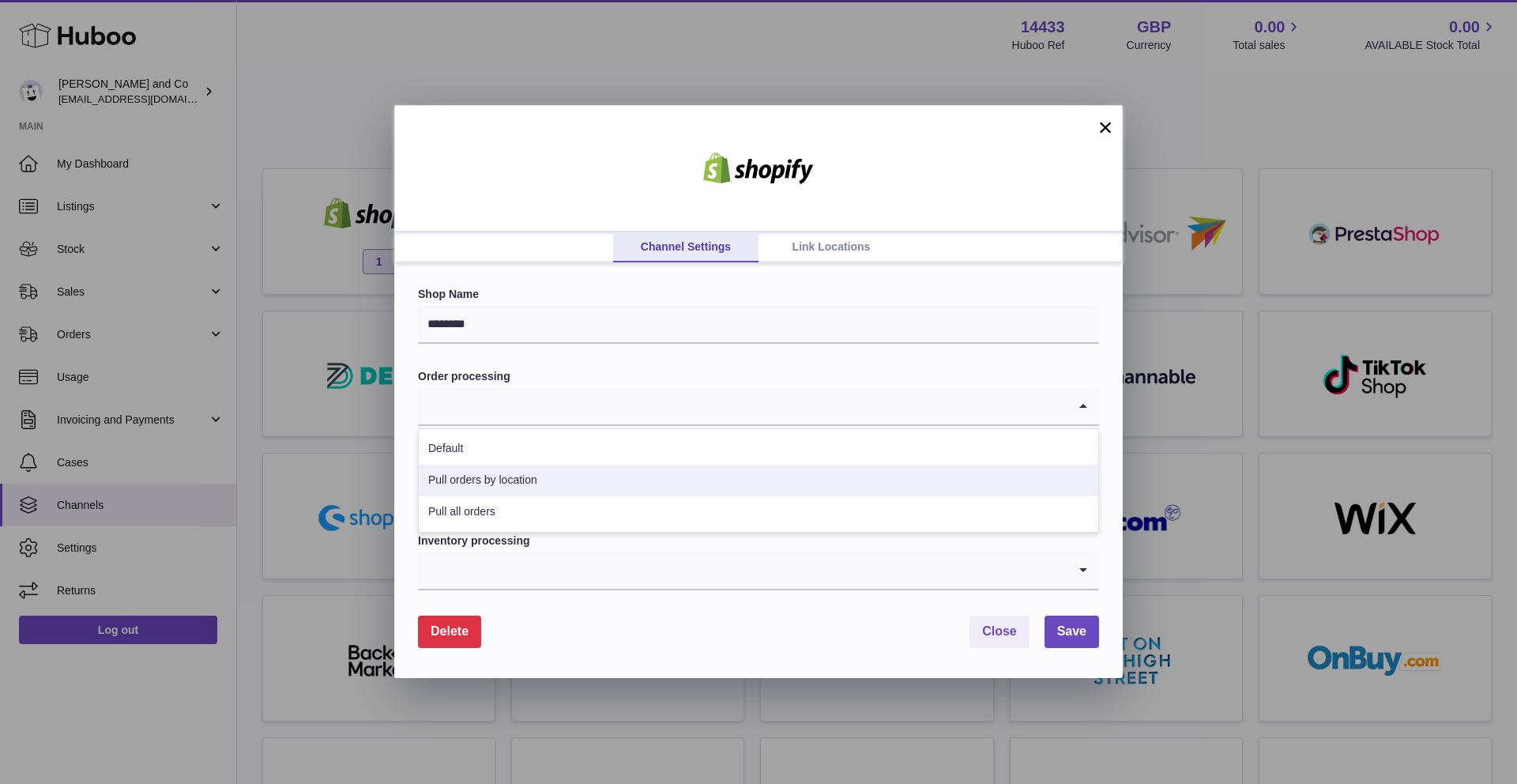
click at [530, 483] on li "Pull orders by location" at bounding box center [758, 480] width 679 height 32
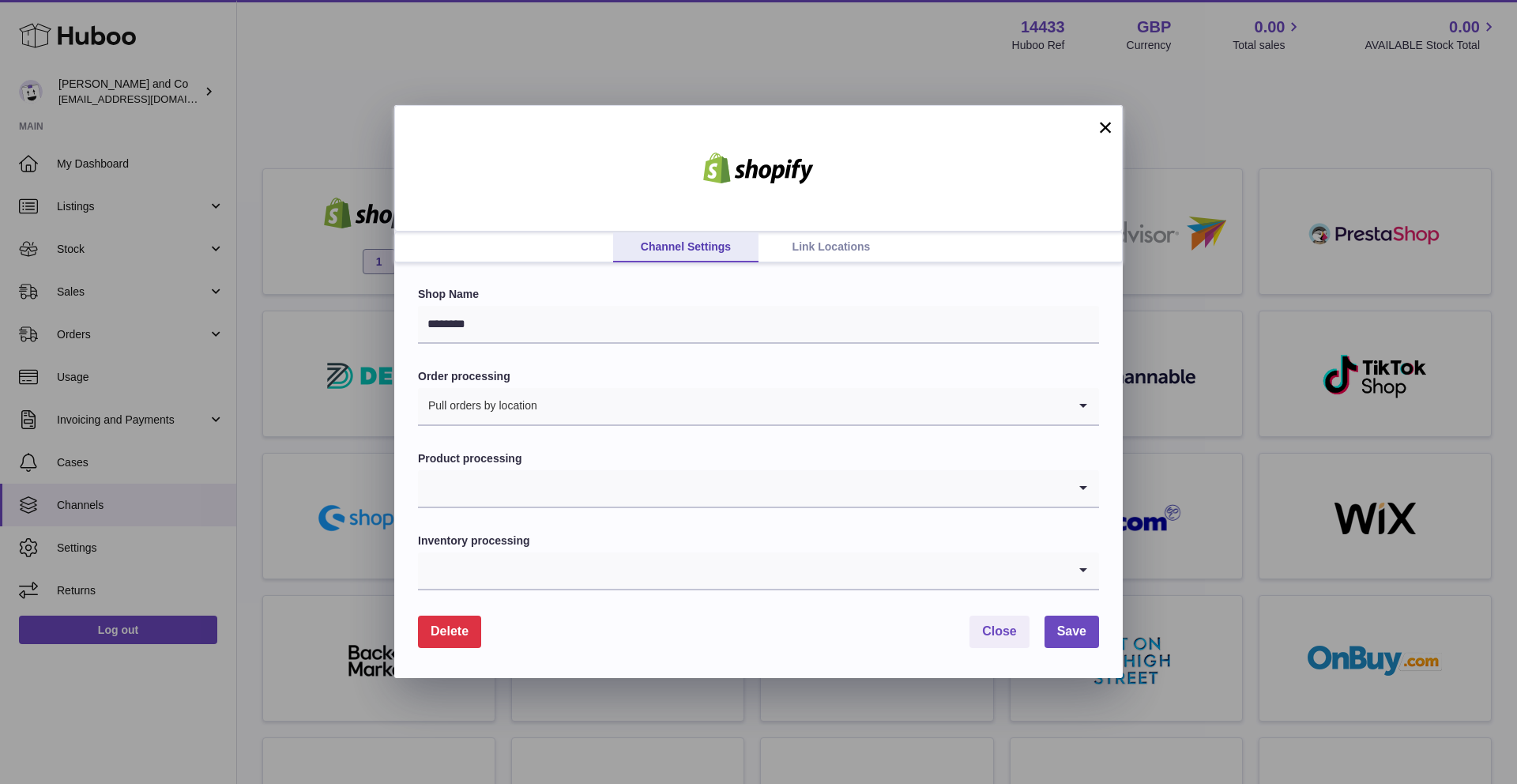
click at [528, 492] on input "Search for option" at bounding box center [742, 488] width 650 height 36
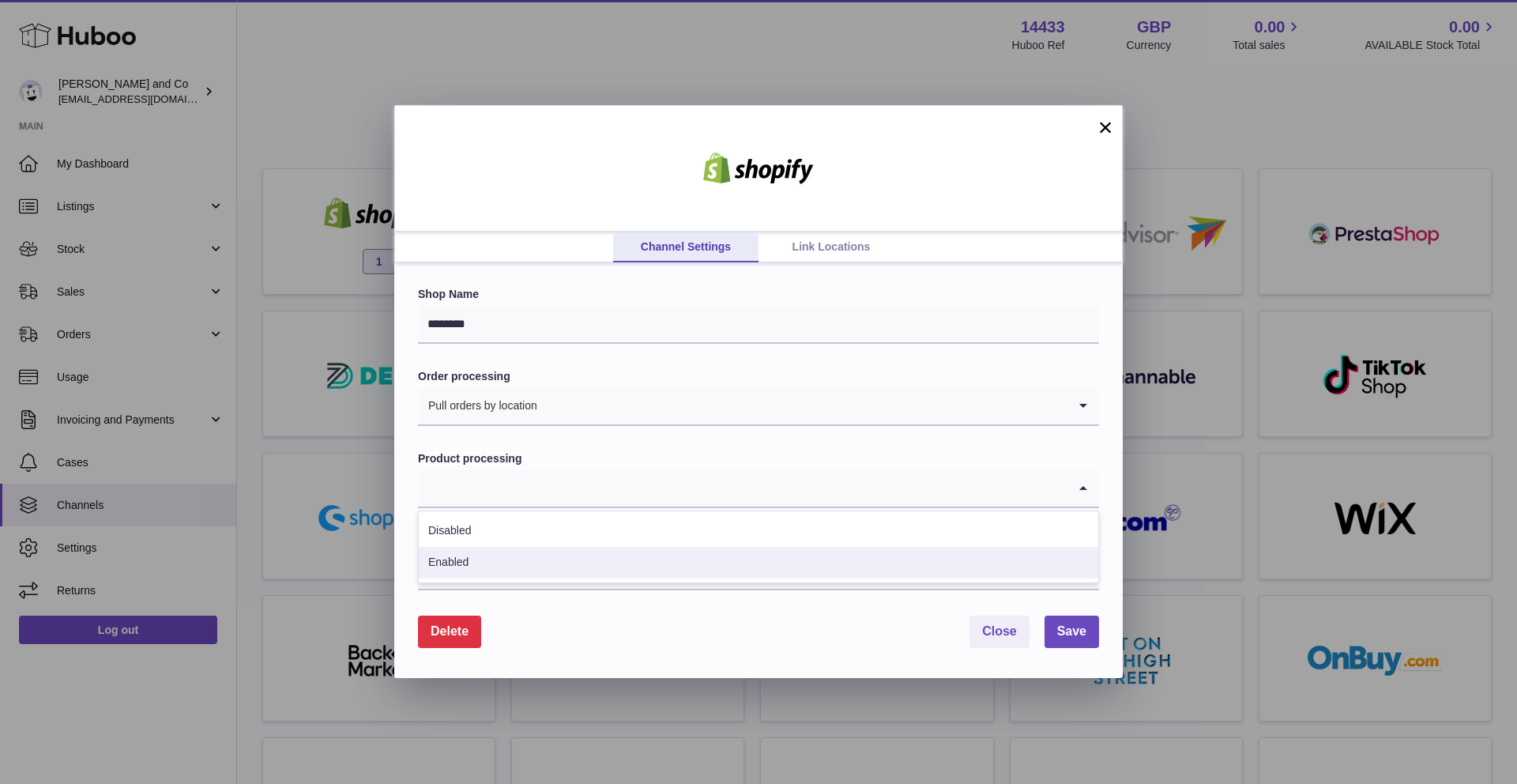
click at [505, 562] on li "Enabled" at bounding box center [758, 562] width 679 height 32
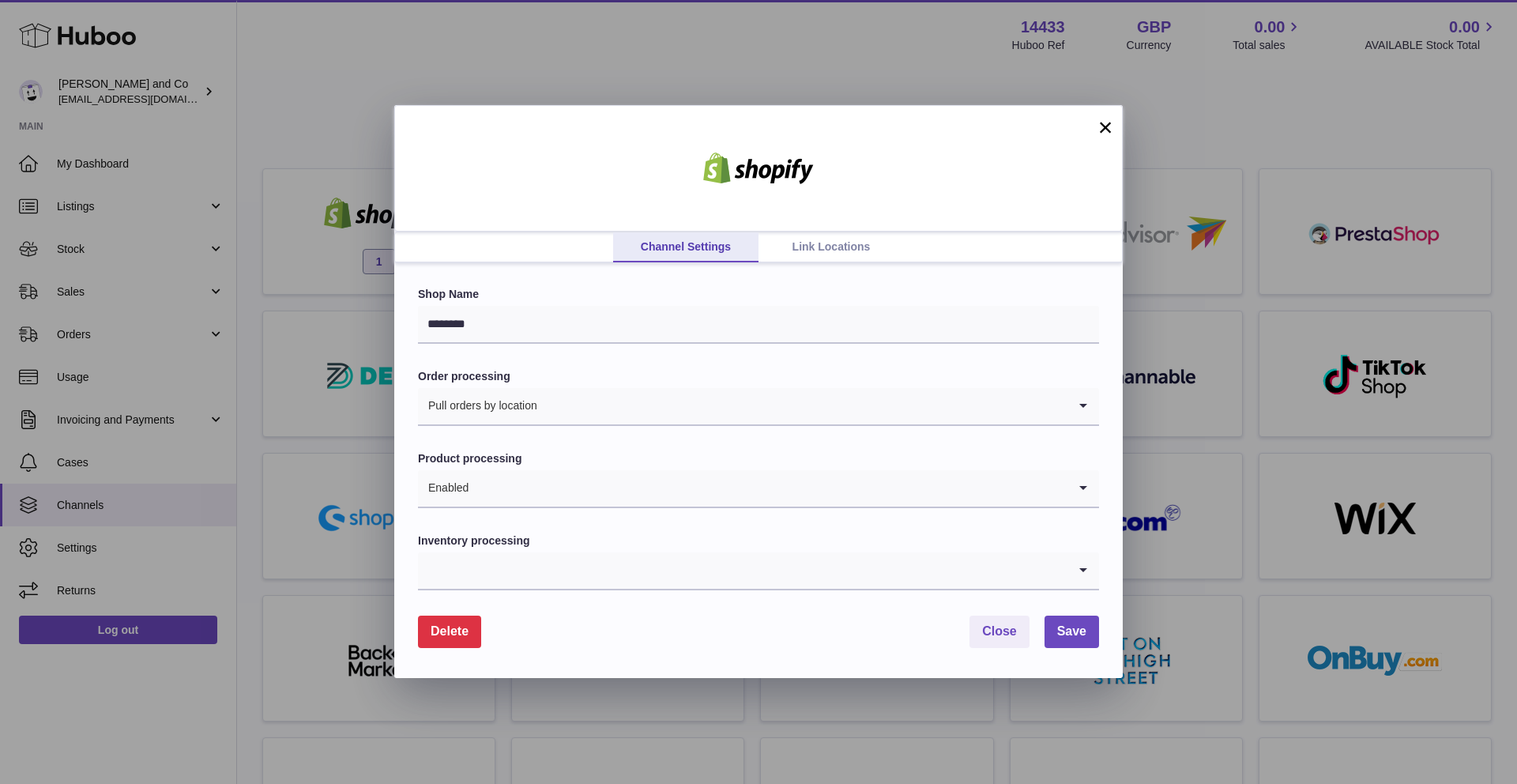
click at [492, 558] on input "Search for option" at bounding box center [742, 570] width 650 height 36
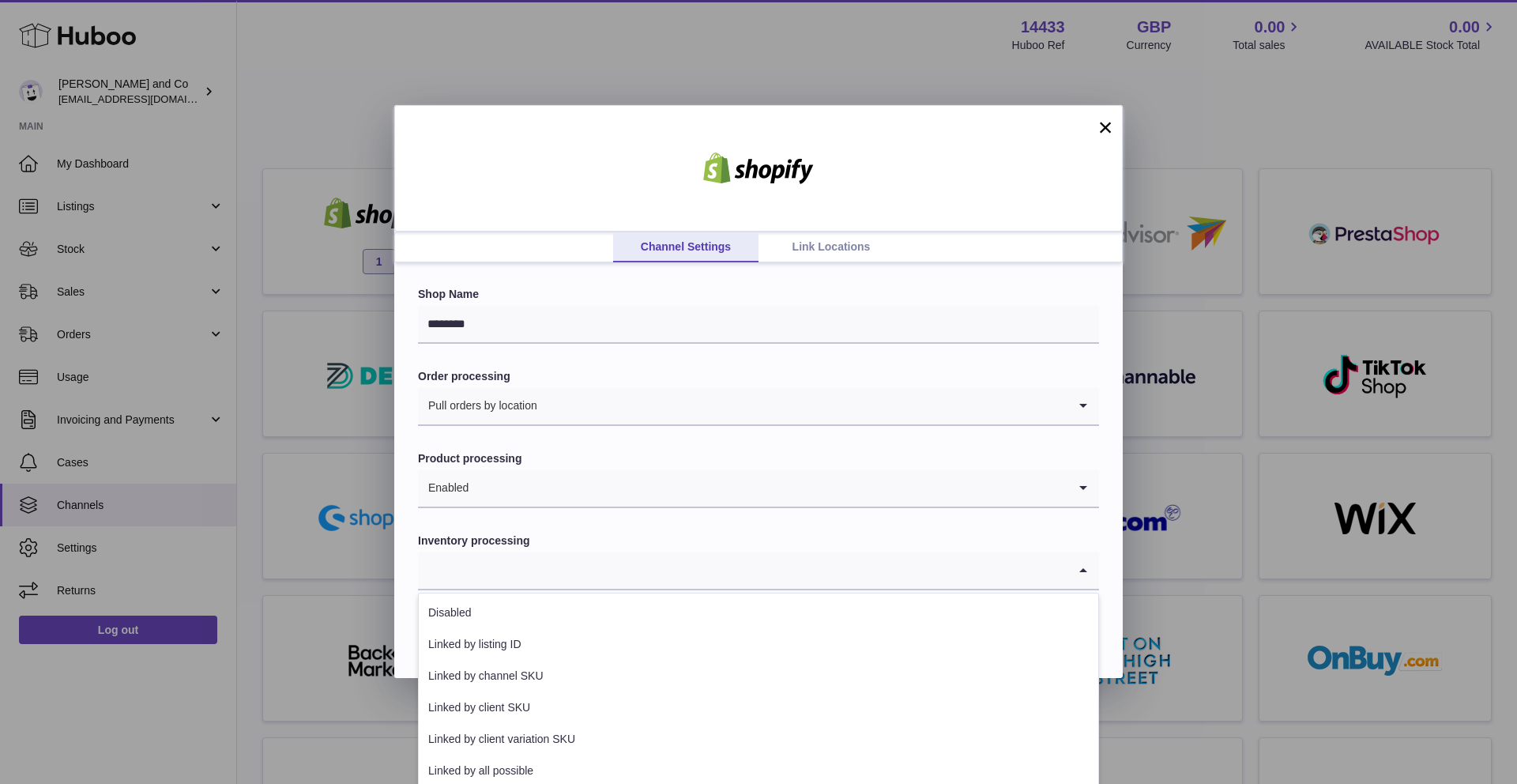
scroll to position [8, 0]
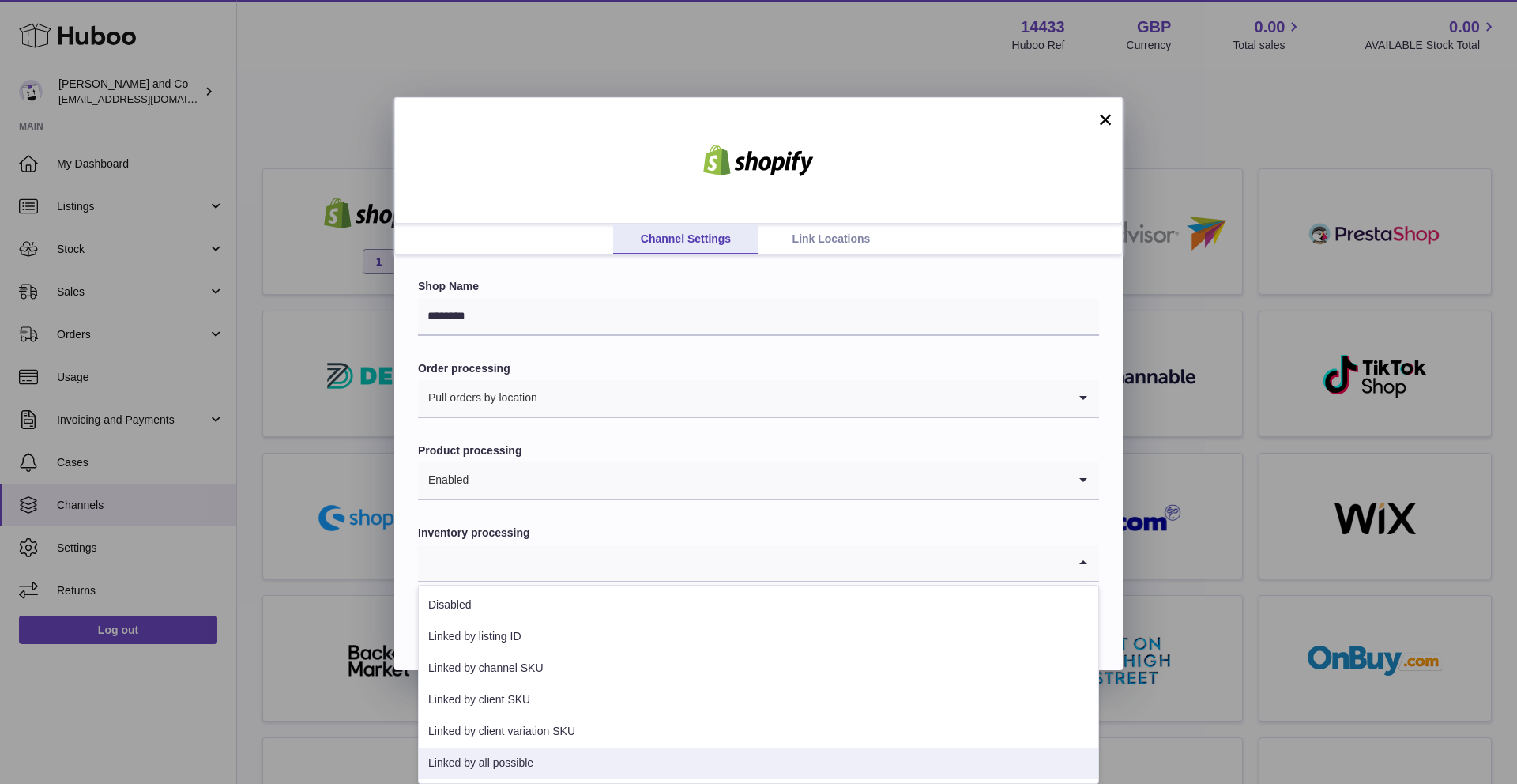
click at [532, 761] on li "Linked by all possible" at bounding box center [758, 763] width 679 height 32
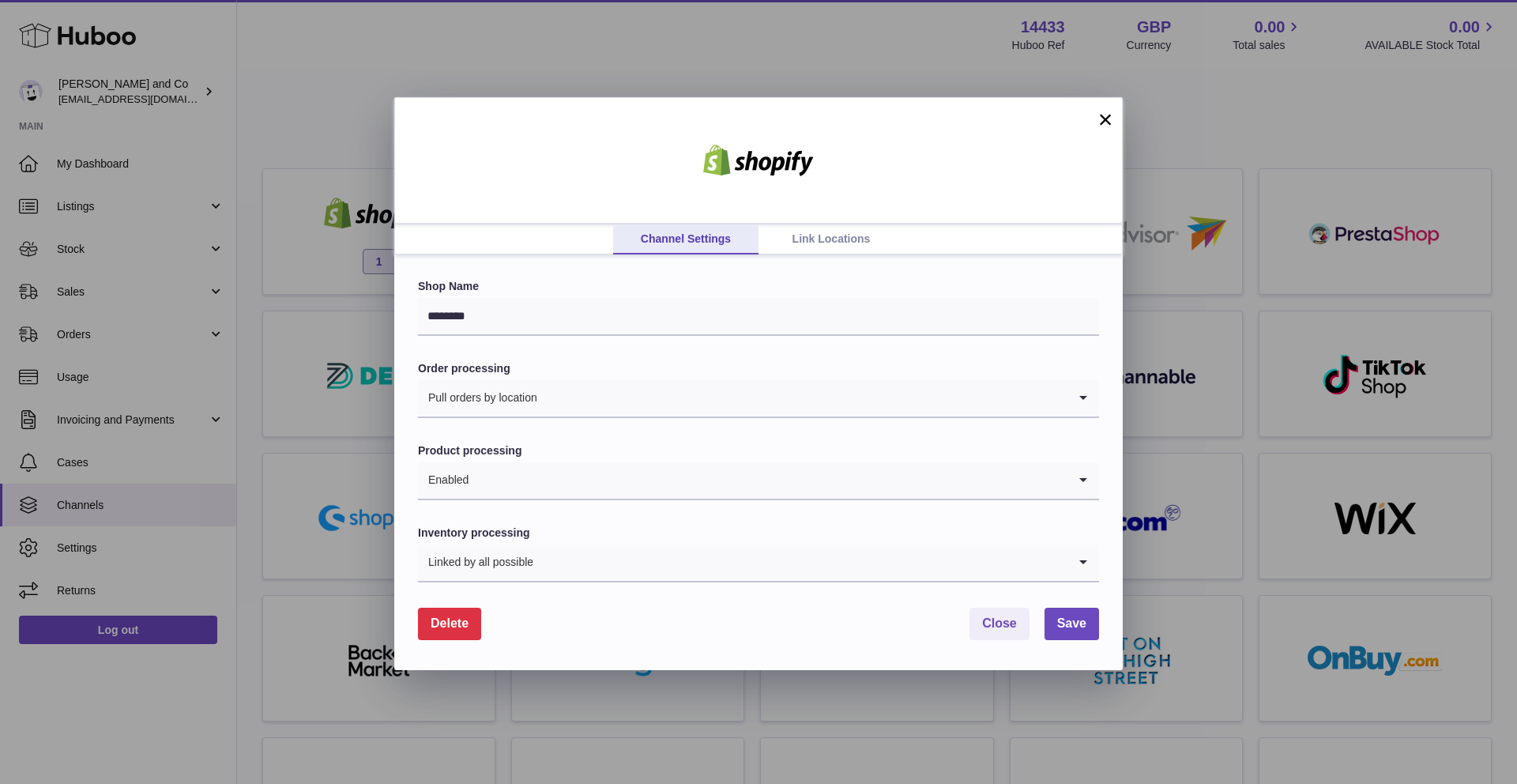
scroll to position [0, 0]
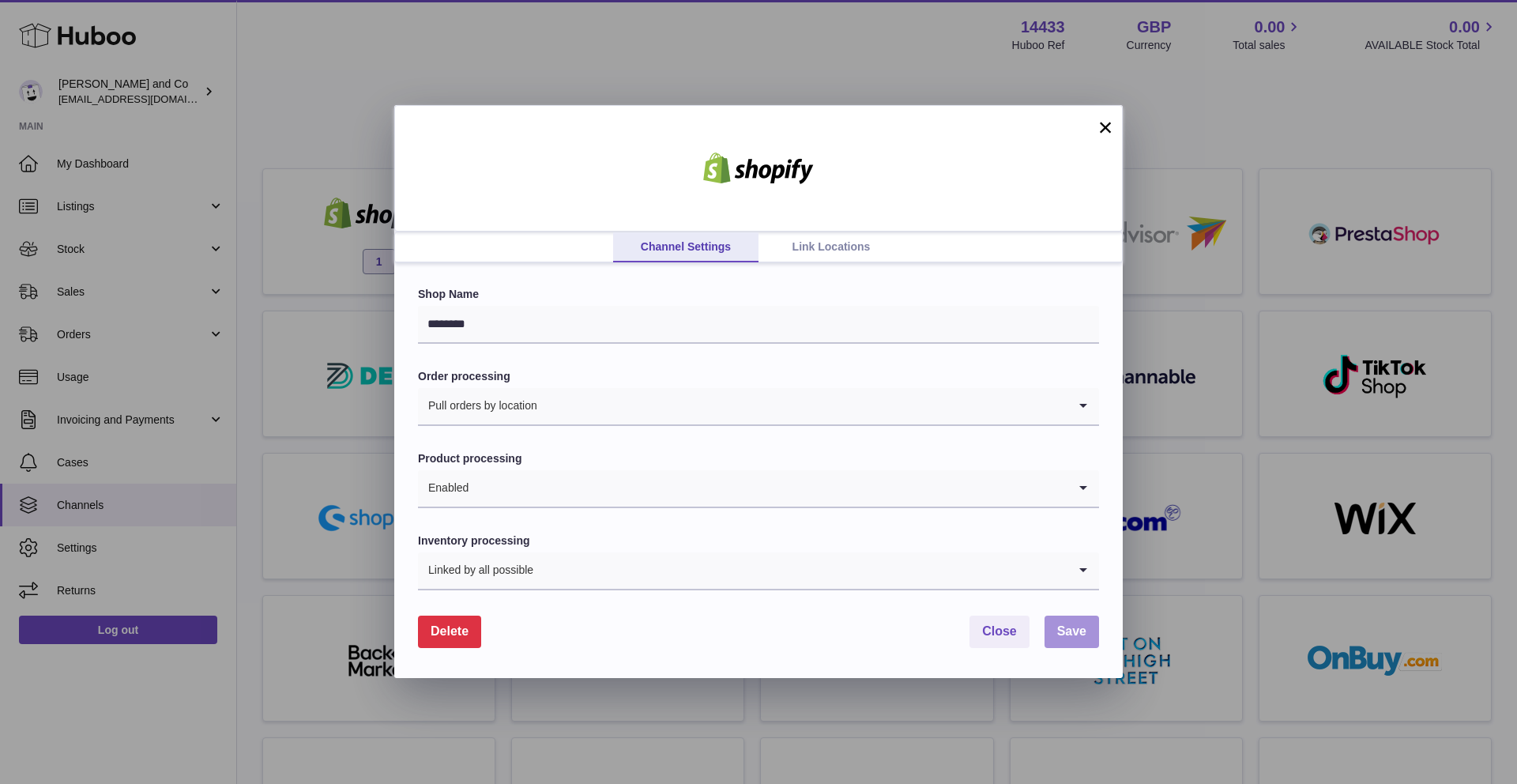
click at [1069, 633] on span "Save" at bounding box center [1072, 631] width 29 height 14
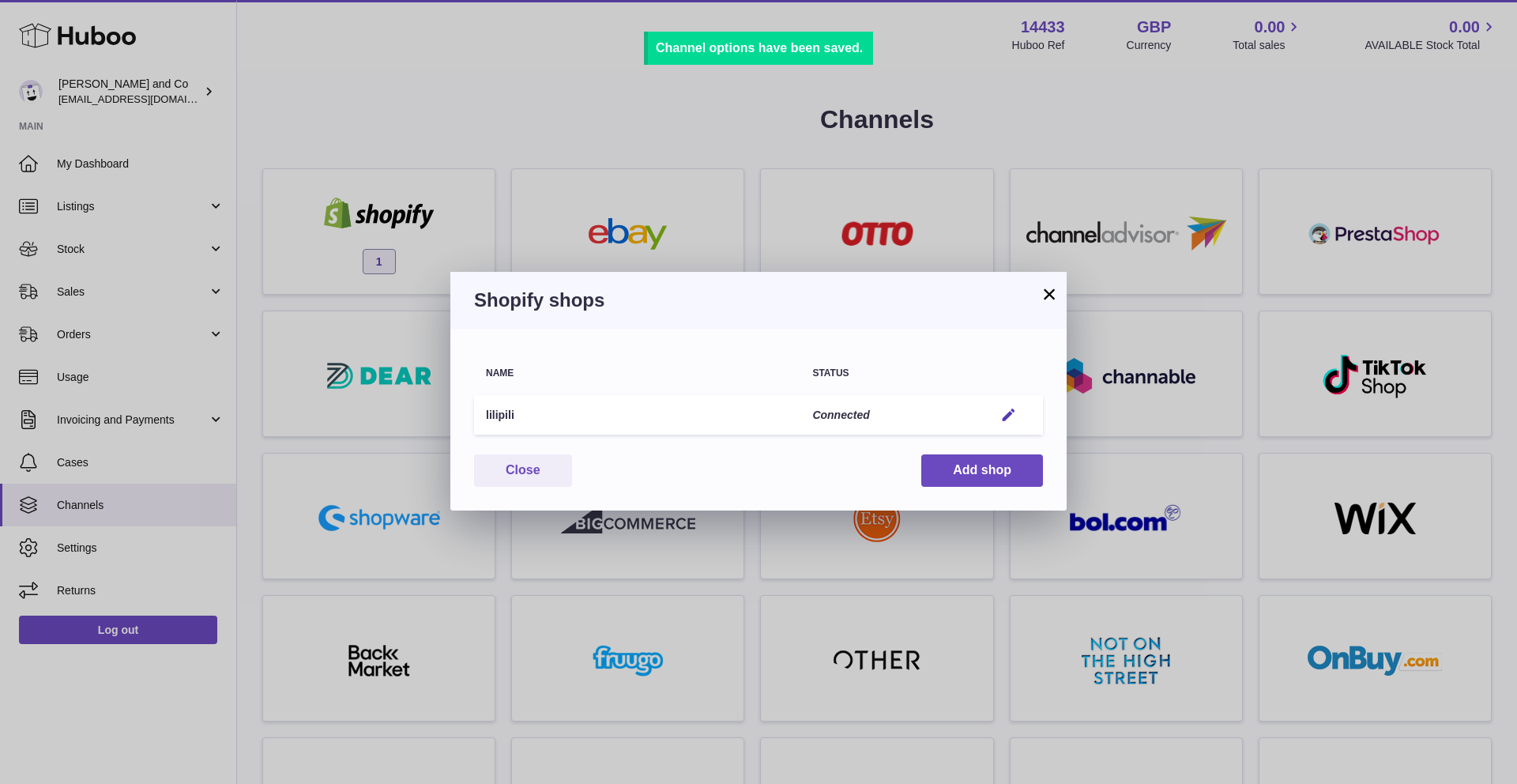
click at [1048, 302] on button "×" at bounding box center [1050, 294] width 19 height 19
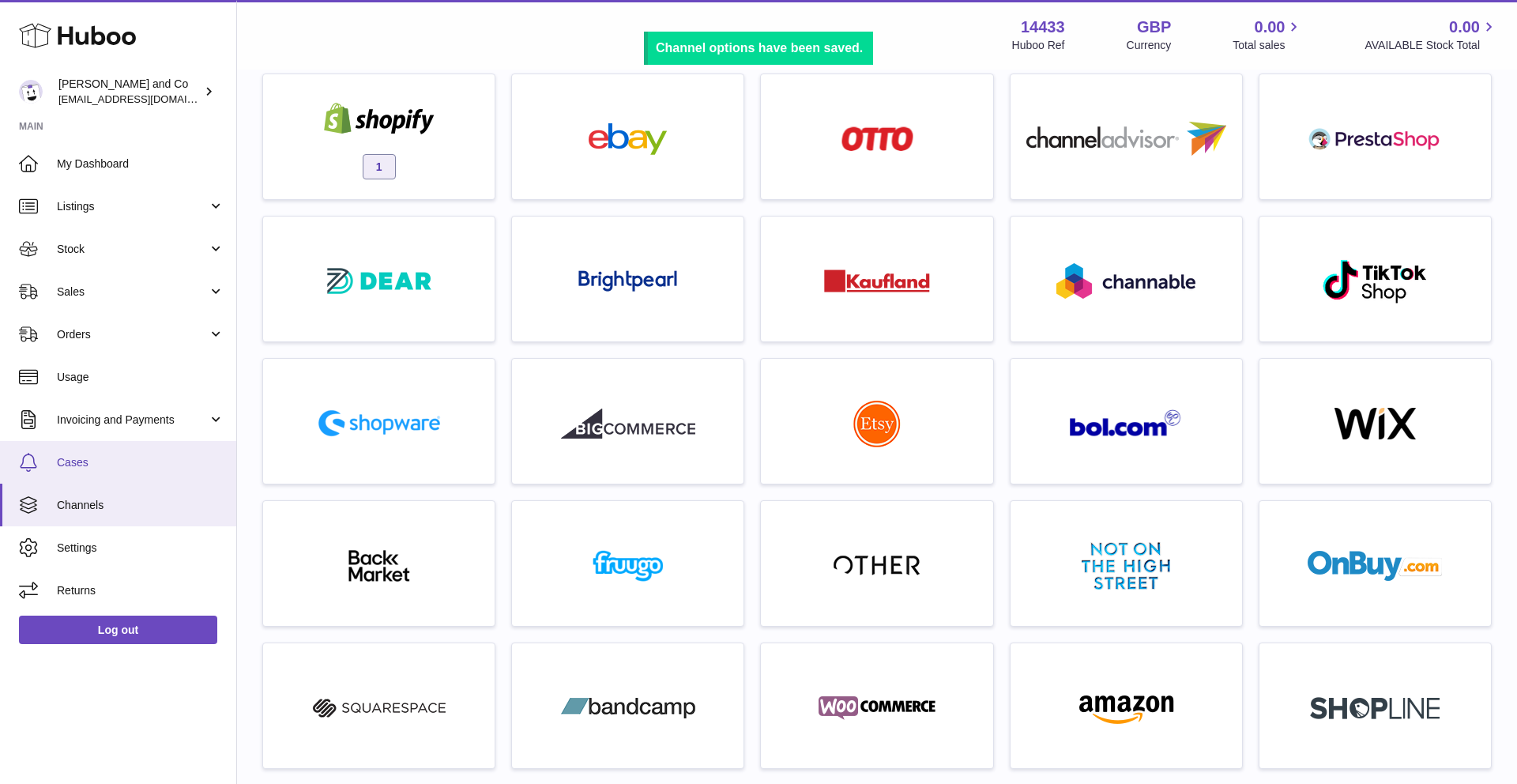
scroll to position [196, 0]
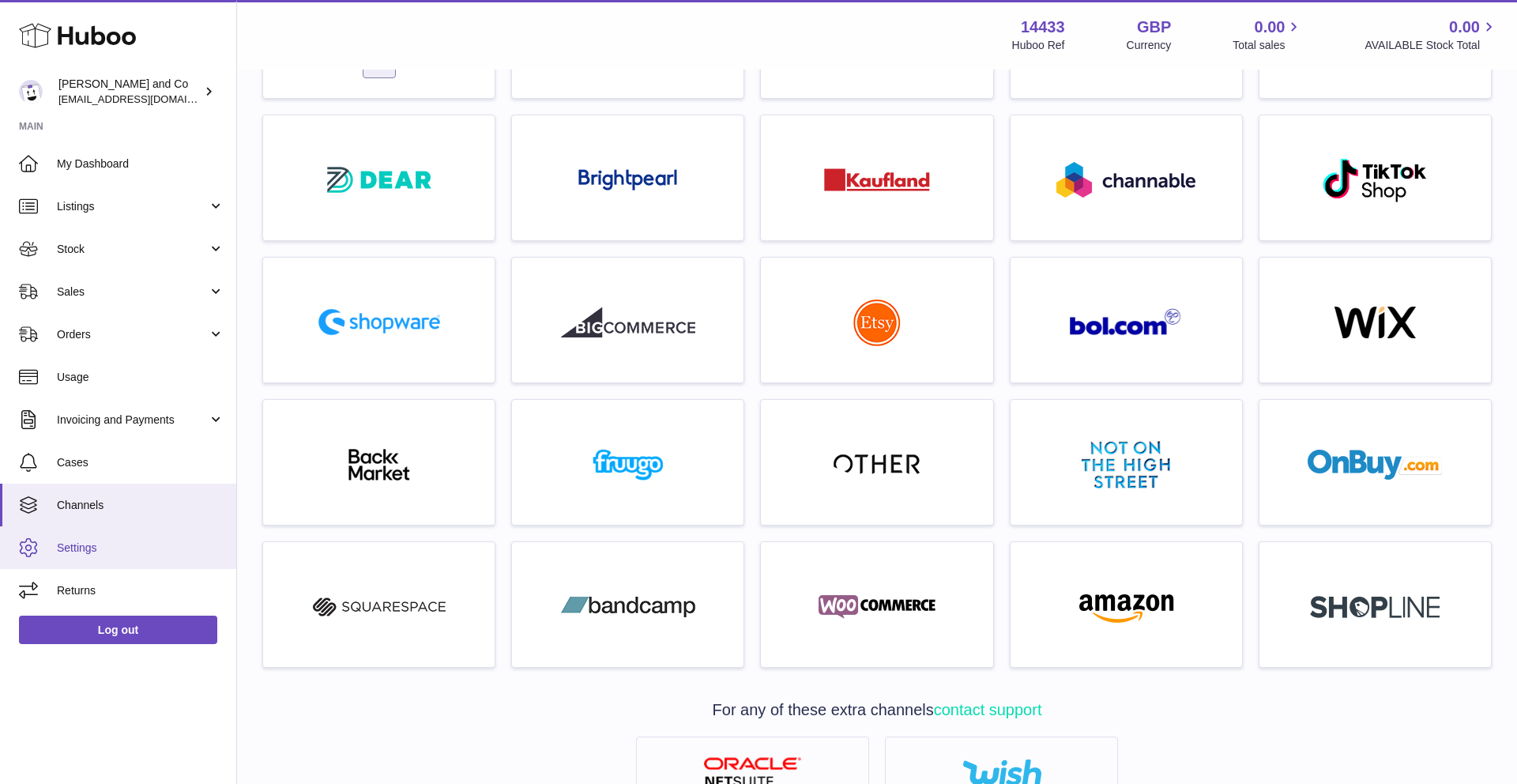
click at [142, 557] on link "Settings" at bounding box center [118, 547] width 236 height 42
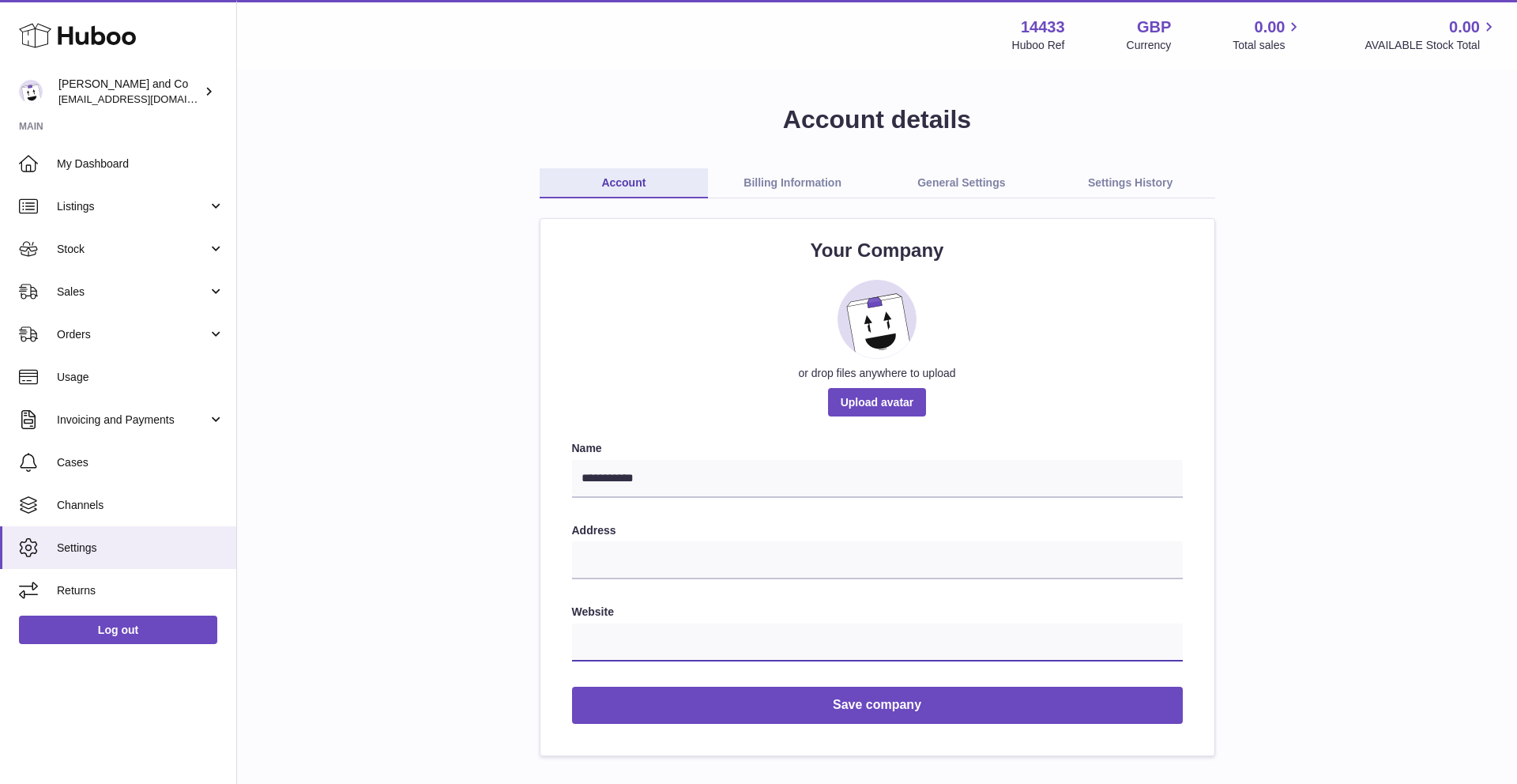
click at [710, 632] on input "text" at bounding box center [877, 643] width 611 height 38
paste input "**********"
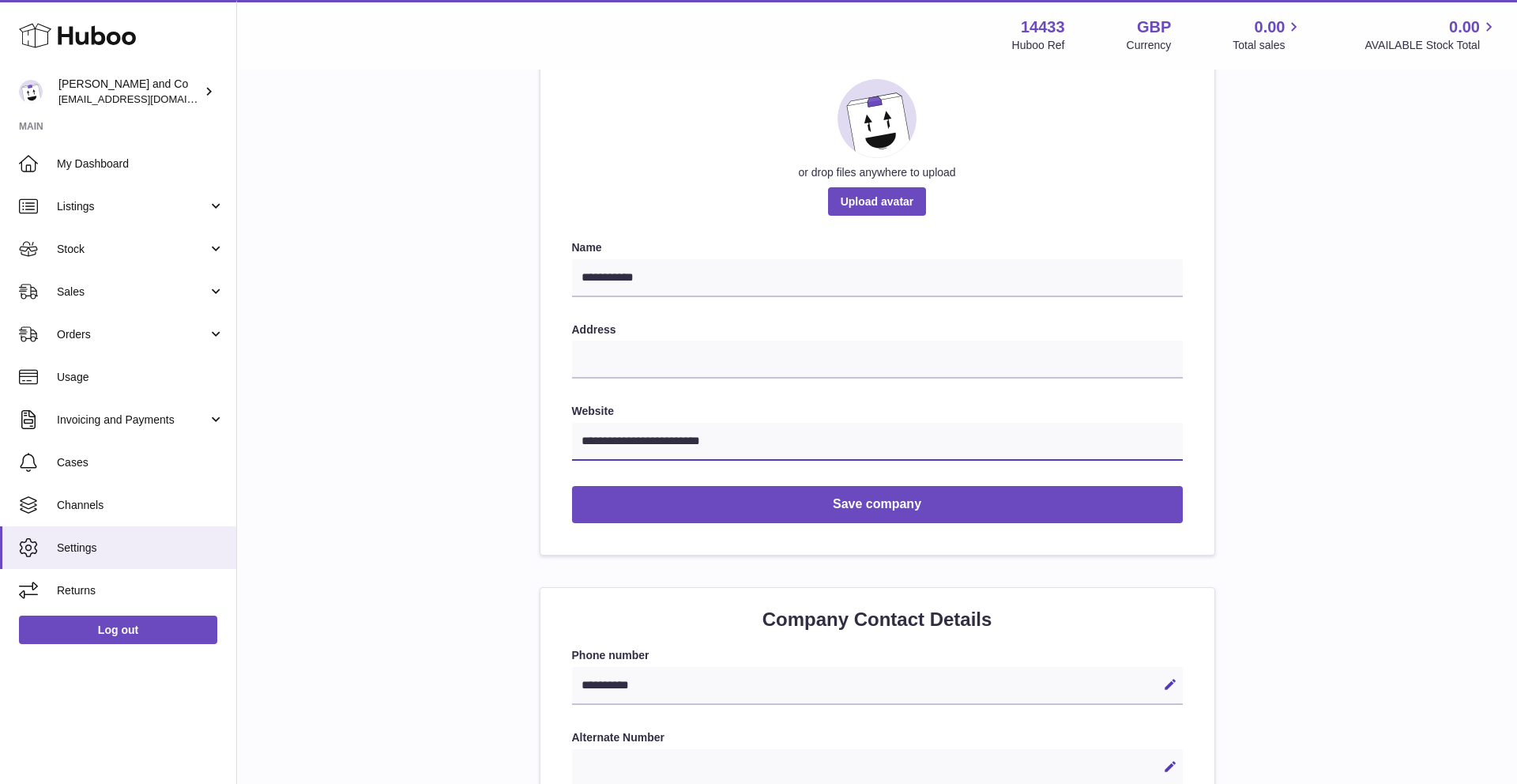
scroll to position [239, 0]
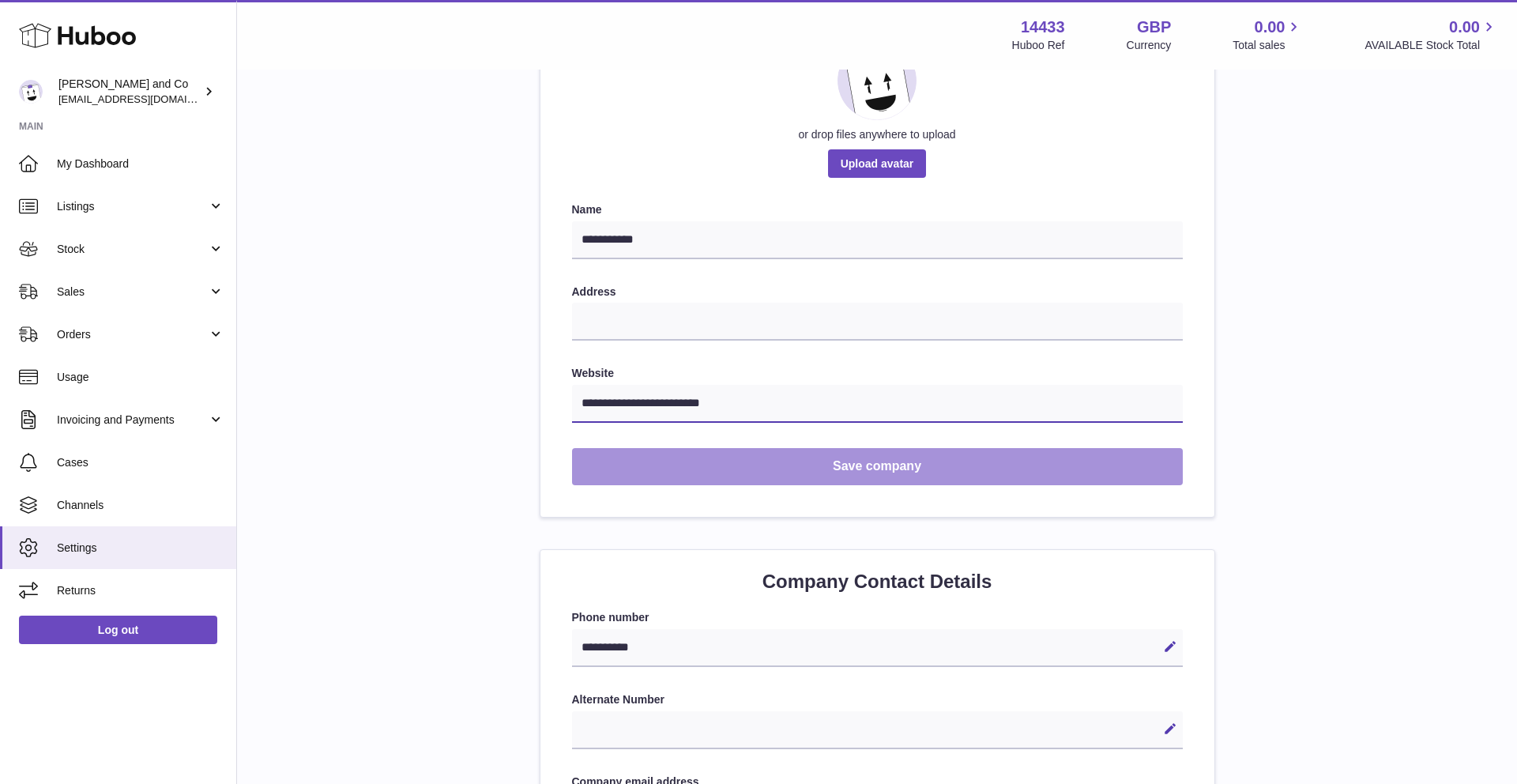
type input "**********"
click at [906, 477] on button "Save company" at bounding box center [877, 466] width 611 height 37
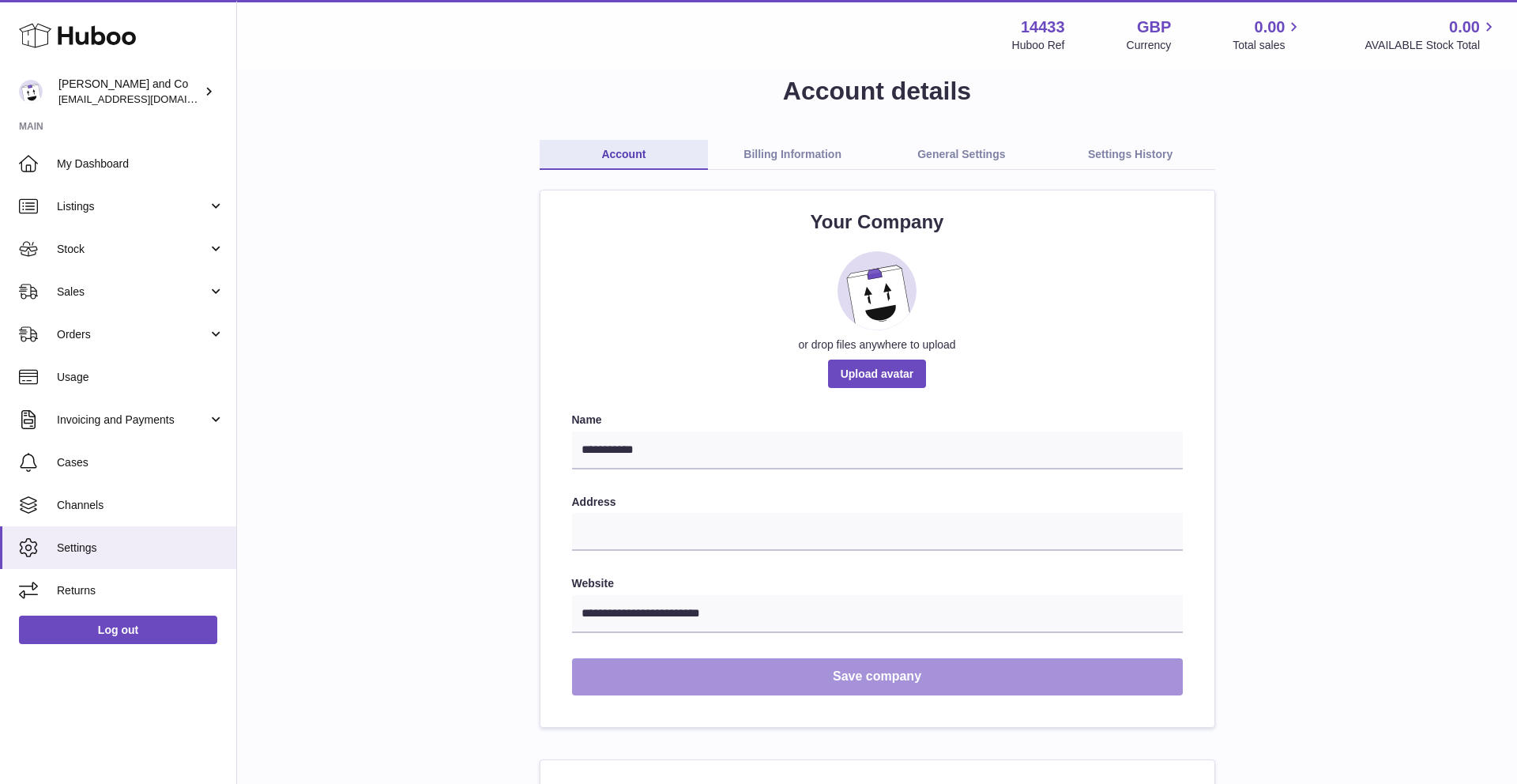
scroll to position [0, 0]
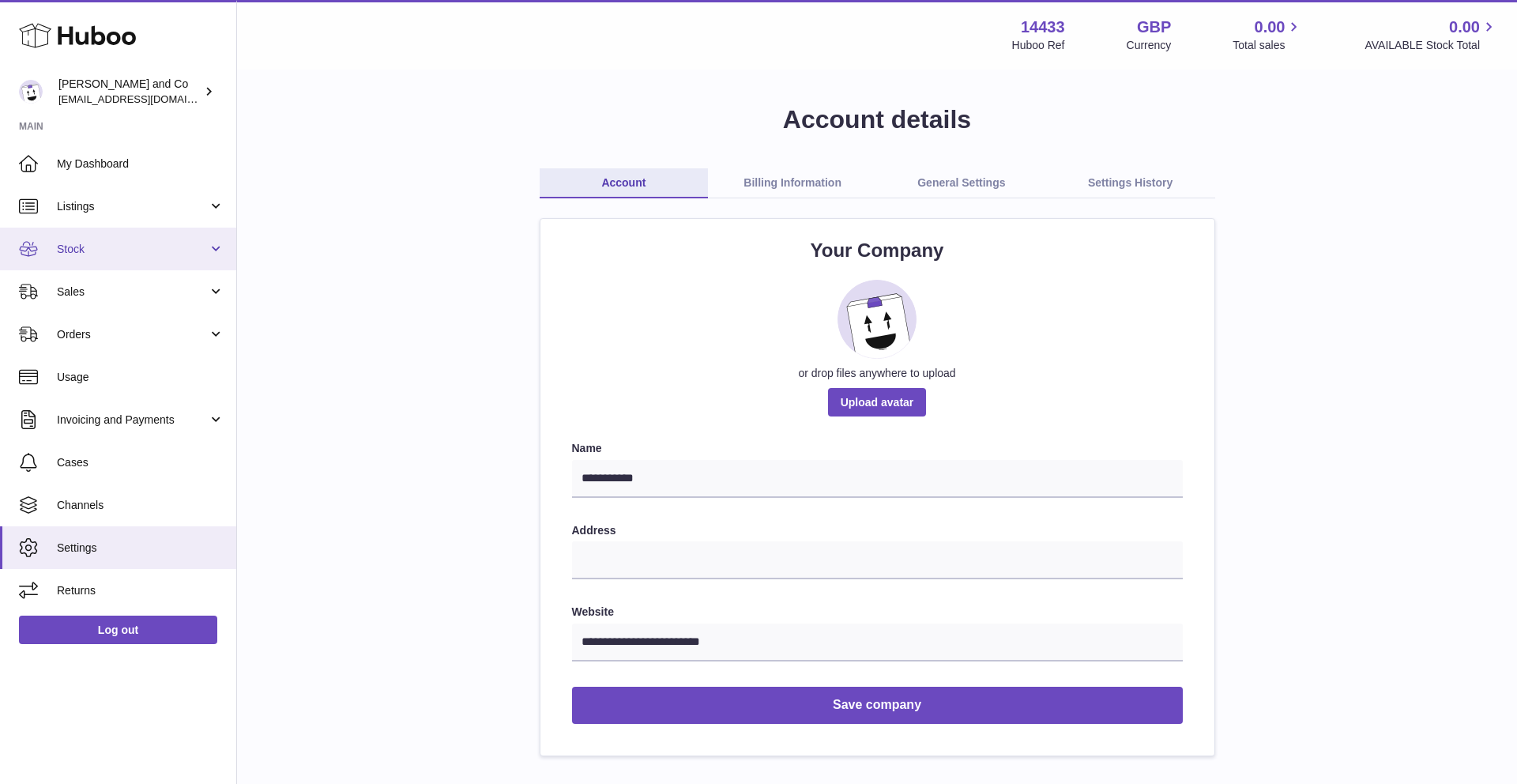
click at [97, 253] on span "Stock" at bounding box center [132, 248] width 151 height 15
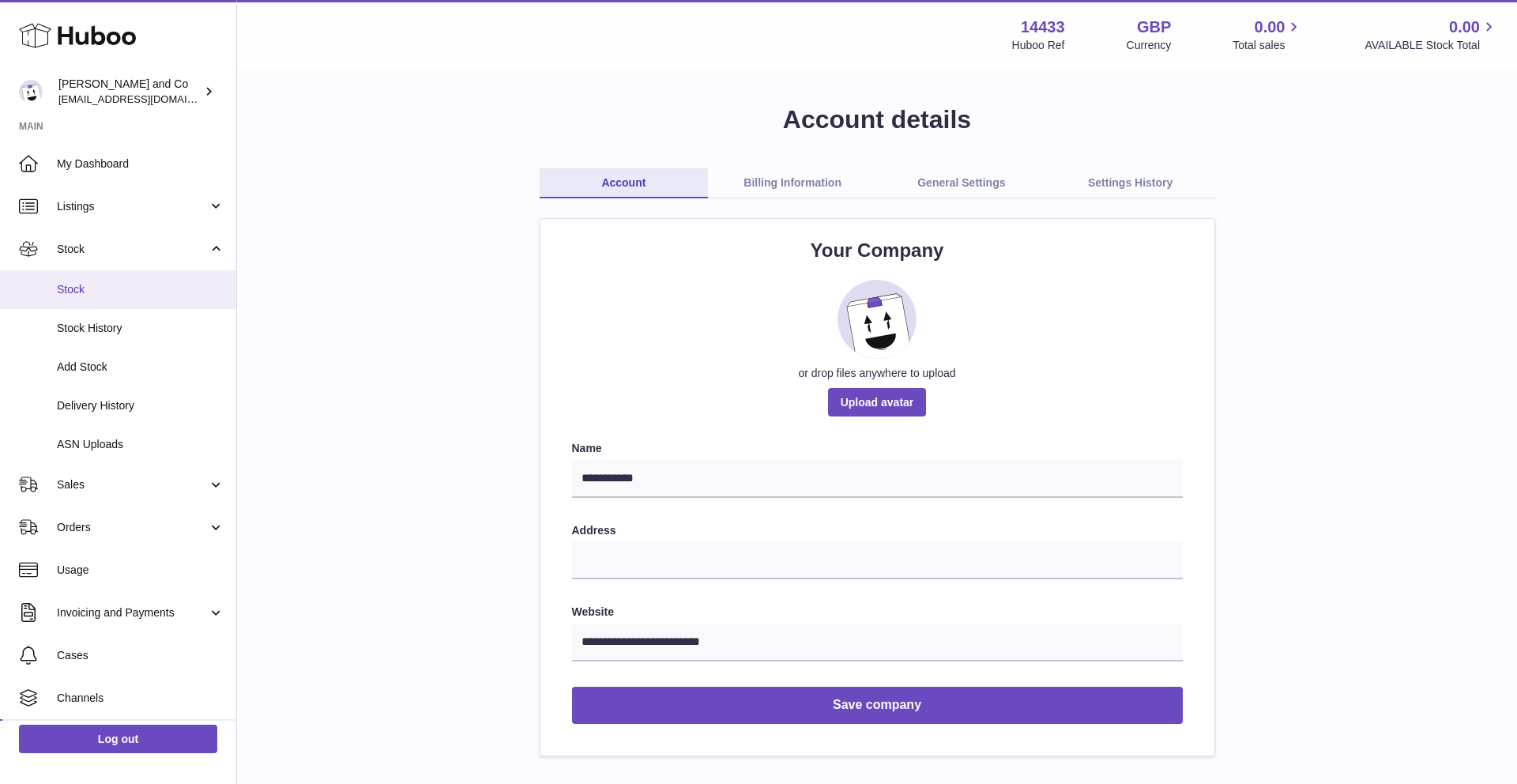
click at [97, 297] on link "Stock" at bounding box center [118, 289] width 236 height 39
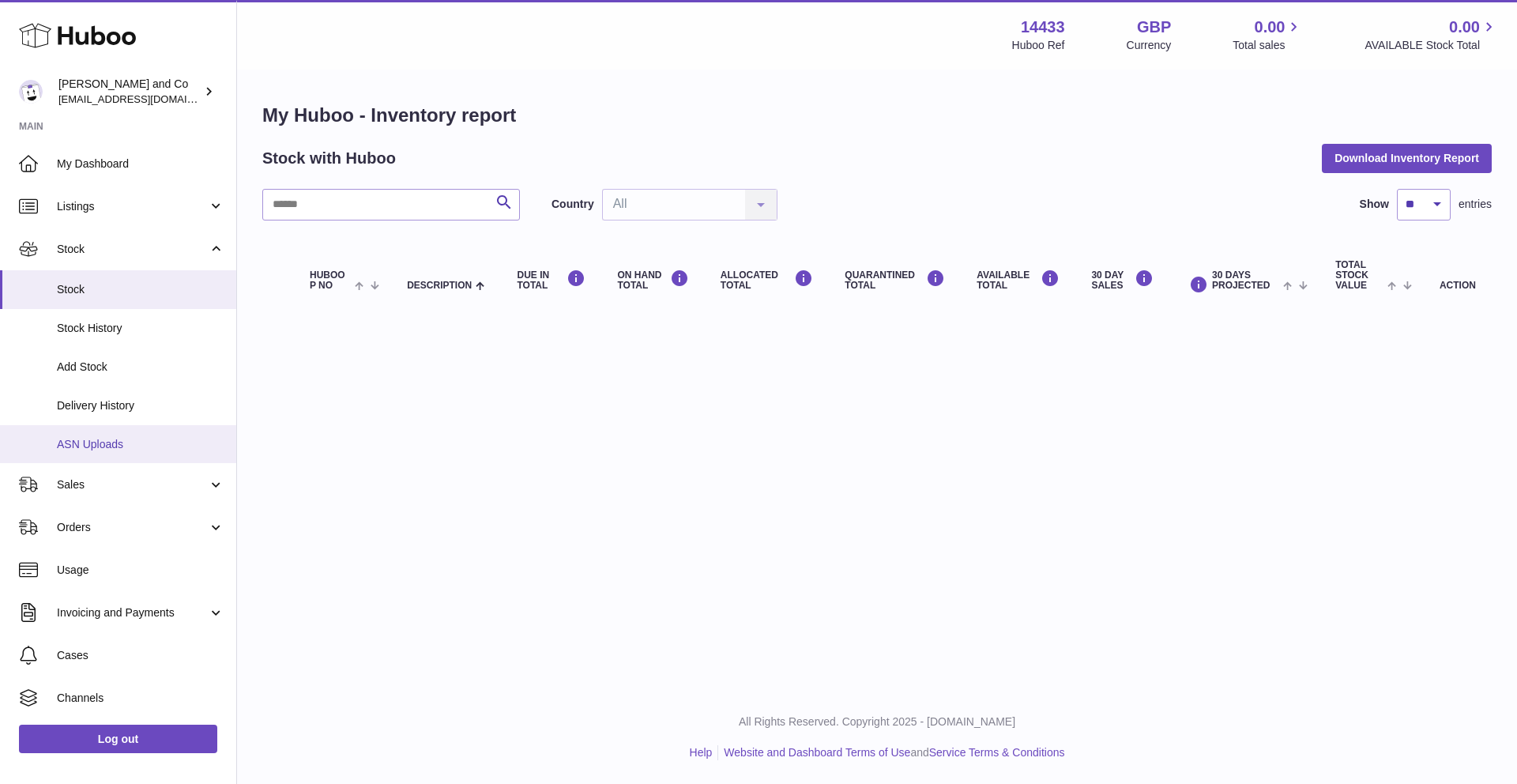
click at [114, 440] on span "ASN Uploads" at bounding box center [141, 444] width 168 height 15
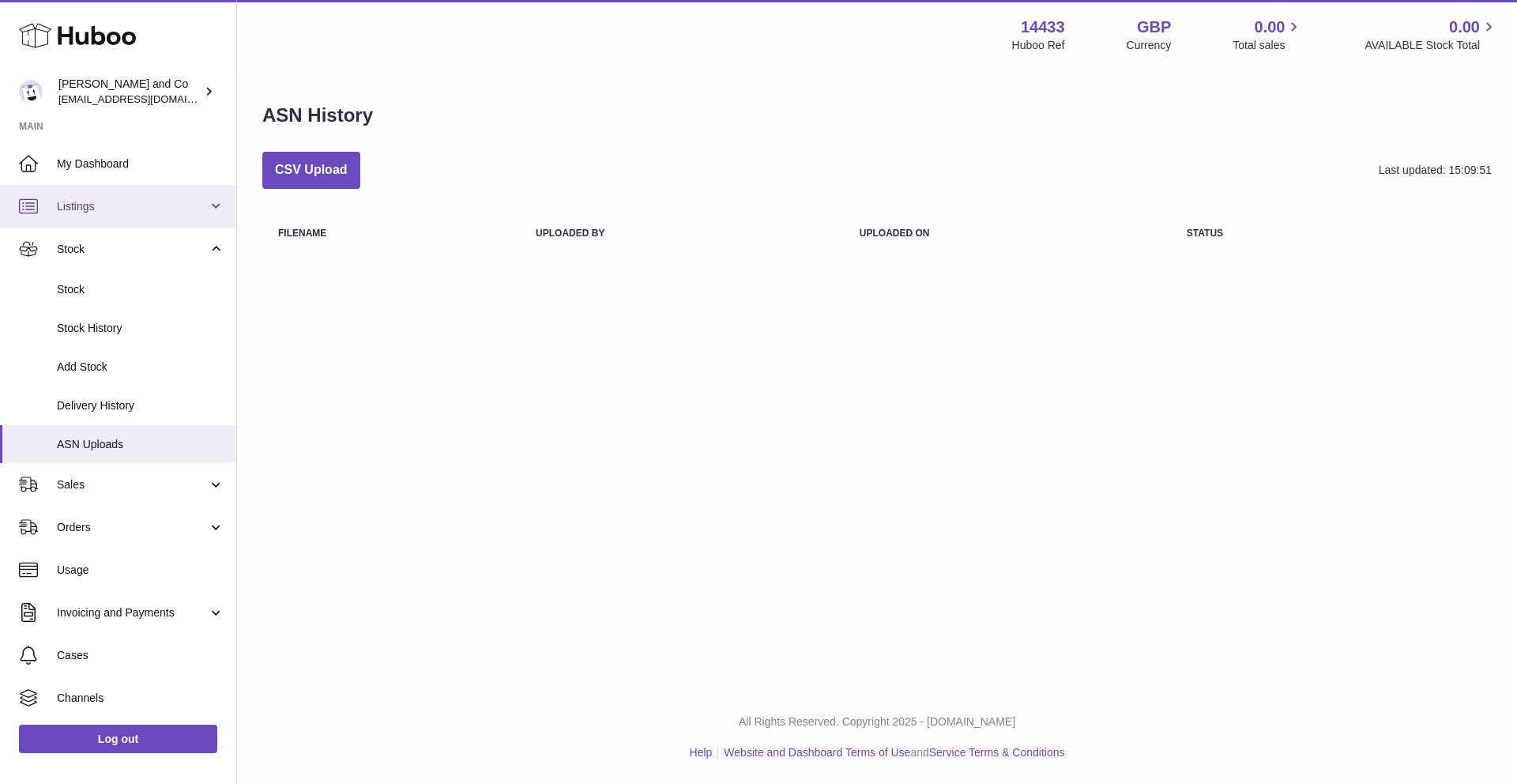
click at [143, 202] on span "Listings" at bounding box center [132, 206] width 151 height 15
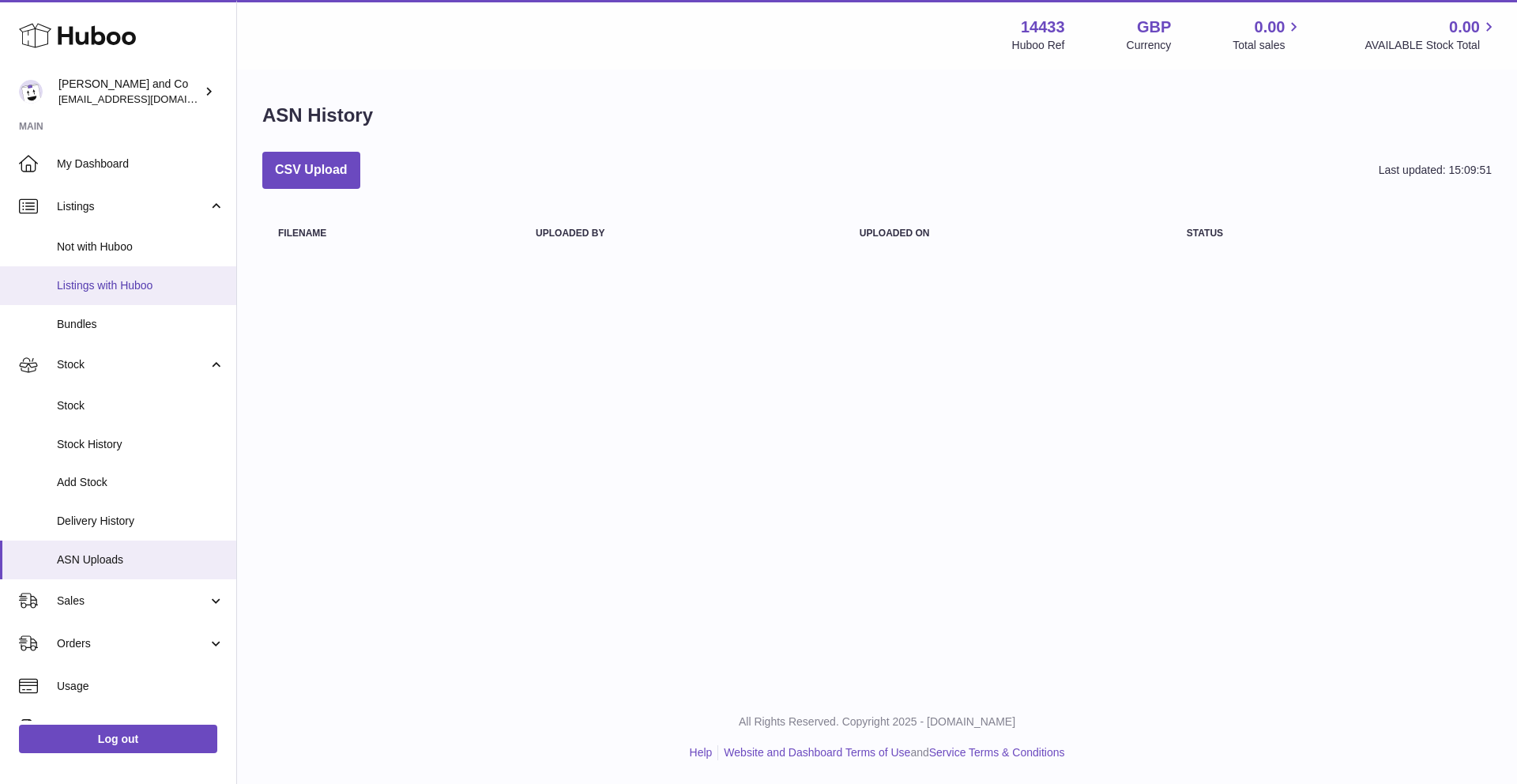
click at [139, 293] on link "Listings with Huboo" at bounding box center [118, 286] width 236 height 39
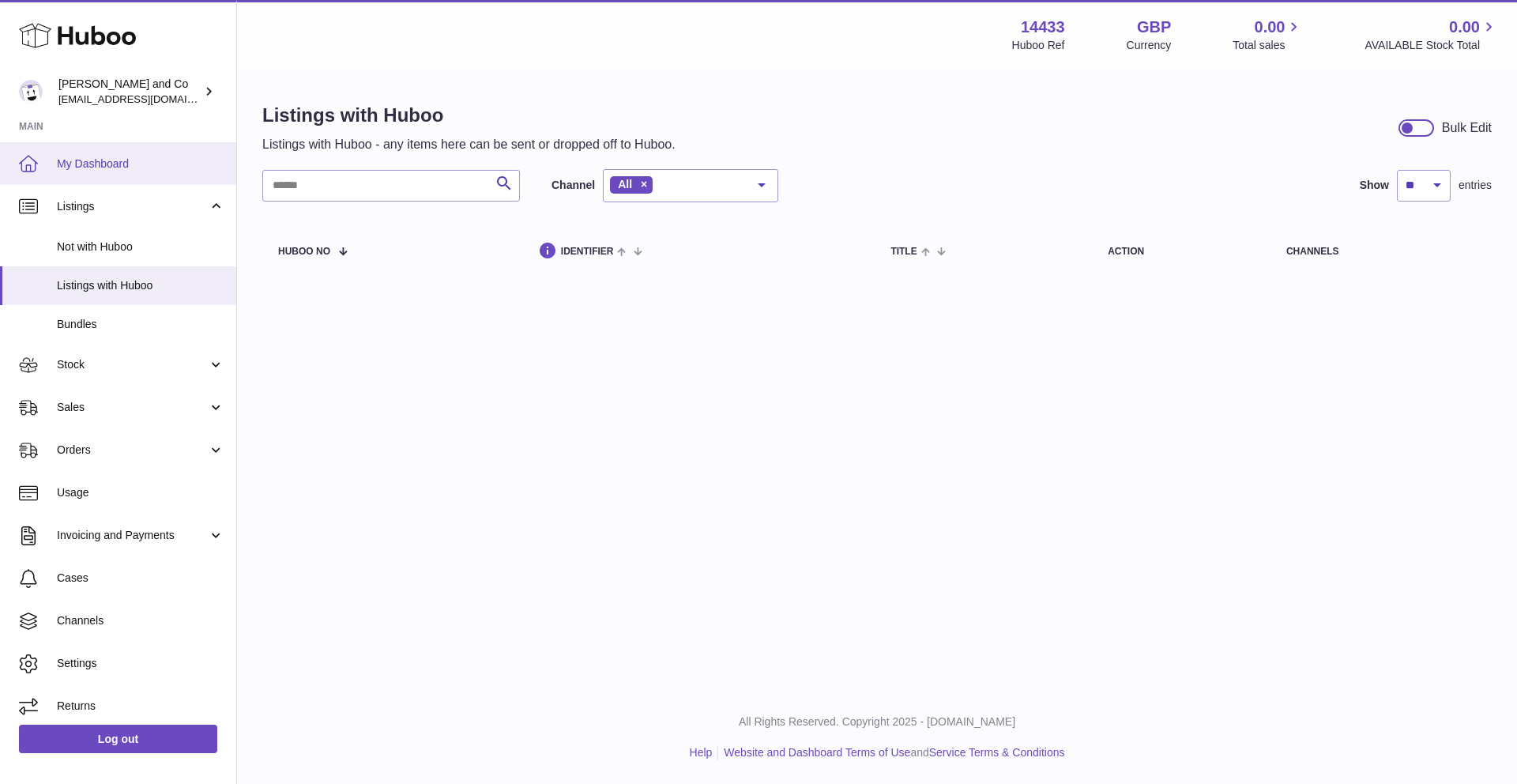
click at [116, 164] on span "My Dashboard" at bounding box center [141, 164] width 168 height 15
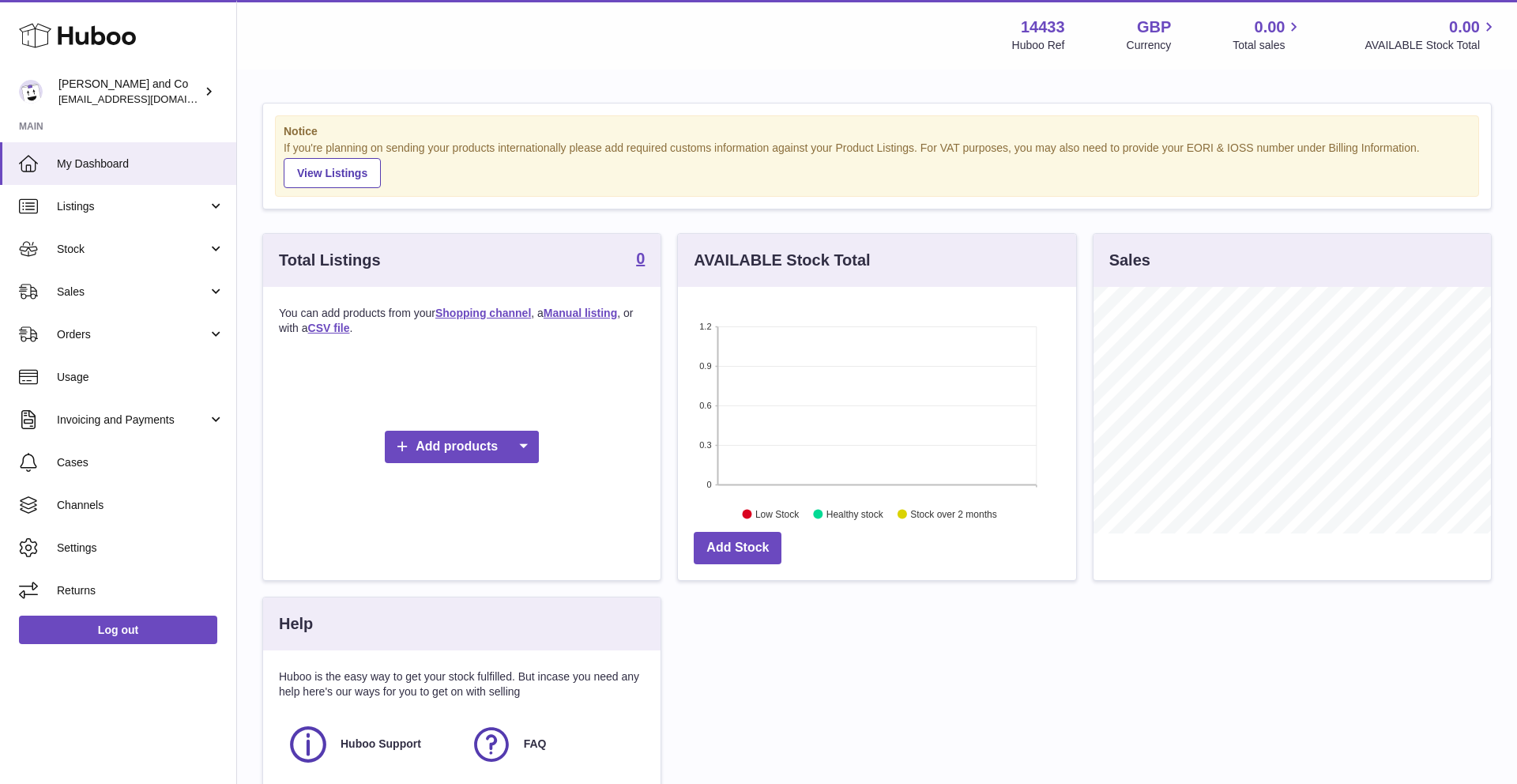
scroll to position [208, 0]
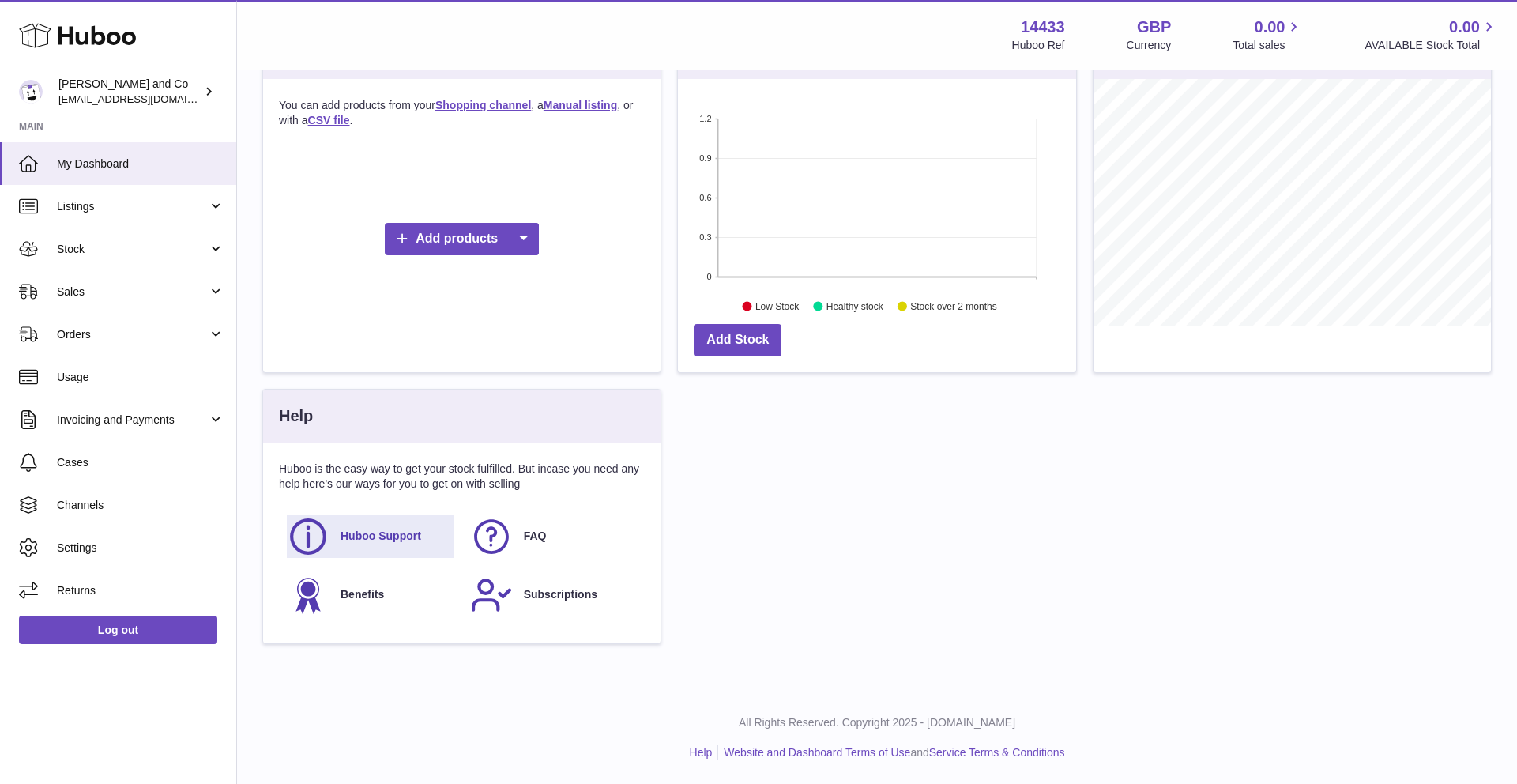
click at [399, 539] on span "Huboo Support" at bounding box center [381, 536] width 80 height 15
click at [405, 587] on link "Benefits" at bounding box center [371, 594] width 168 height 42
